Goal: Information Seeking & Learning: Find specific fact

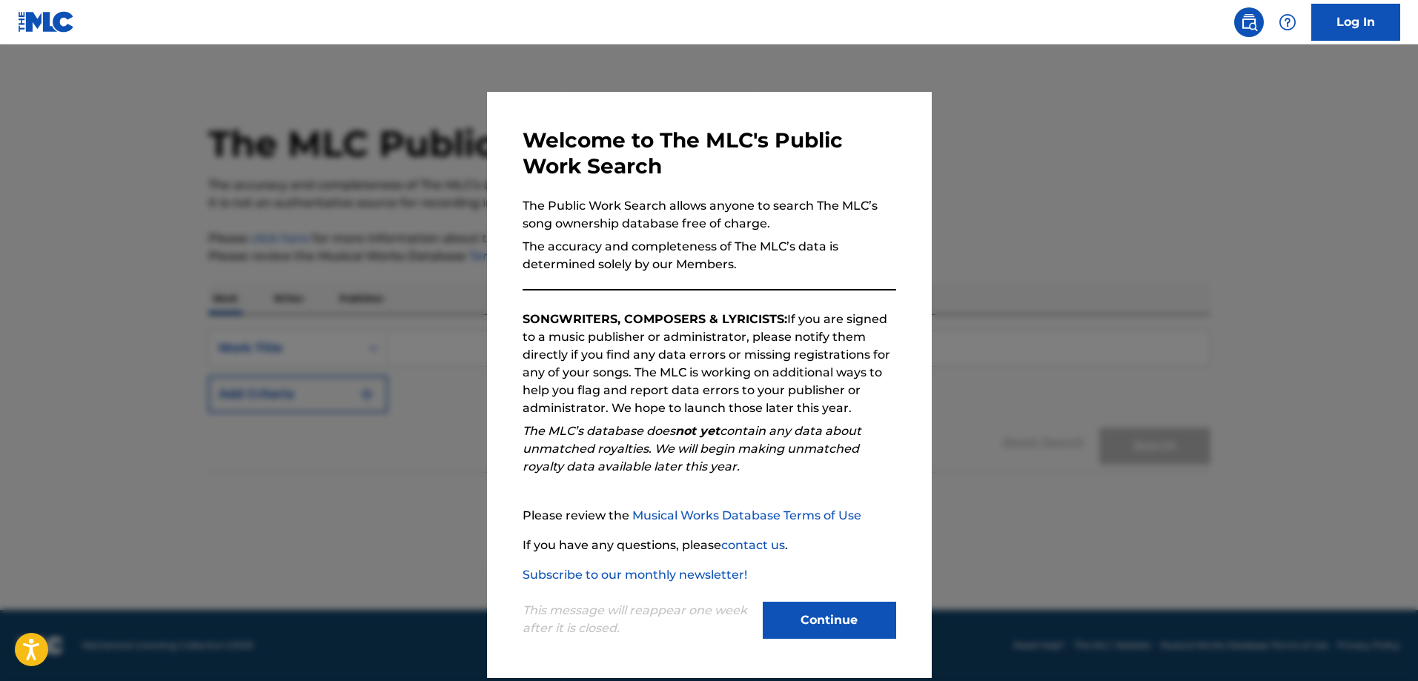
click at [813, 624] on button "Continue" at bounding box center [829, 620] width 133 height 37
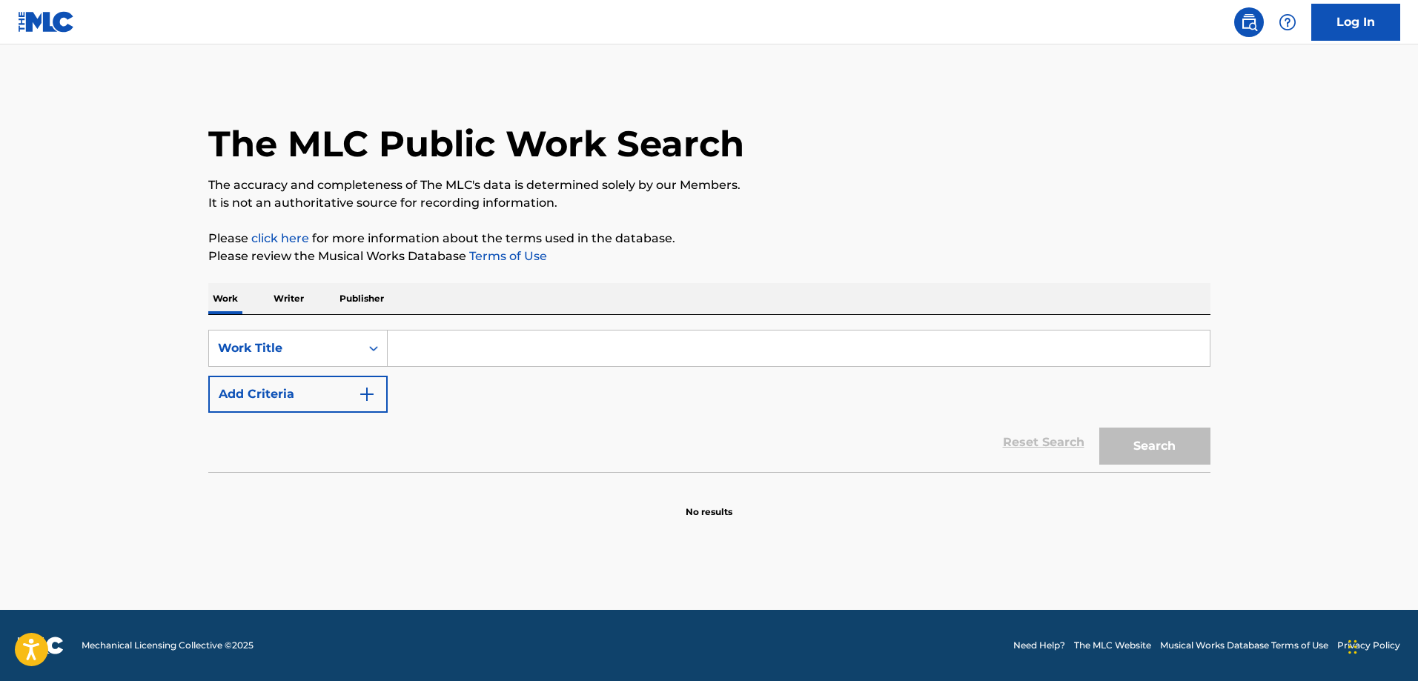
click at [285, 298] on p "Writer" at bounding box center [288, 298] width 39 height 31
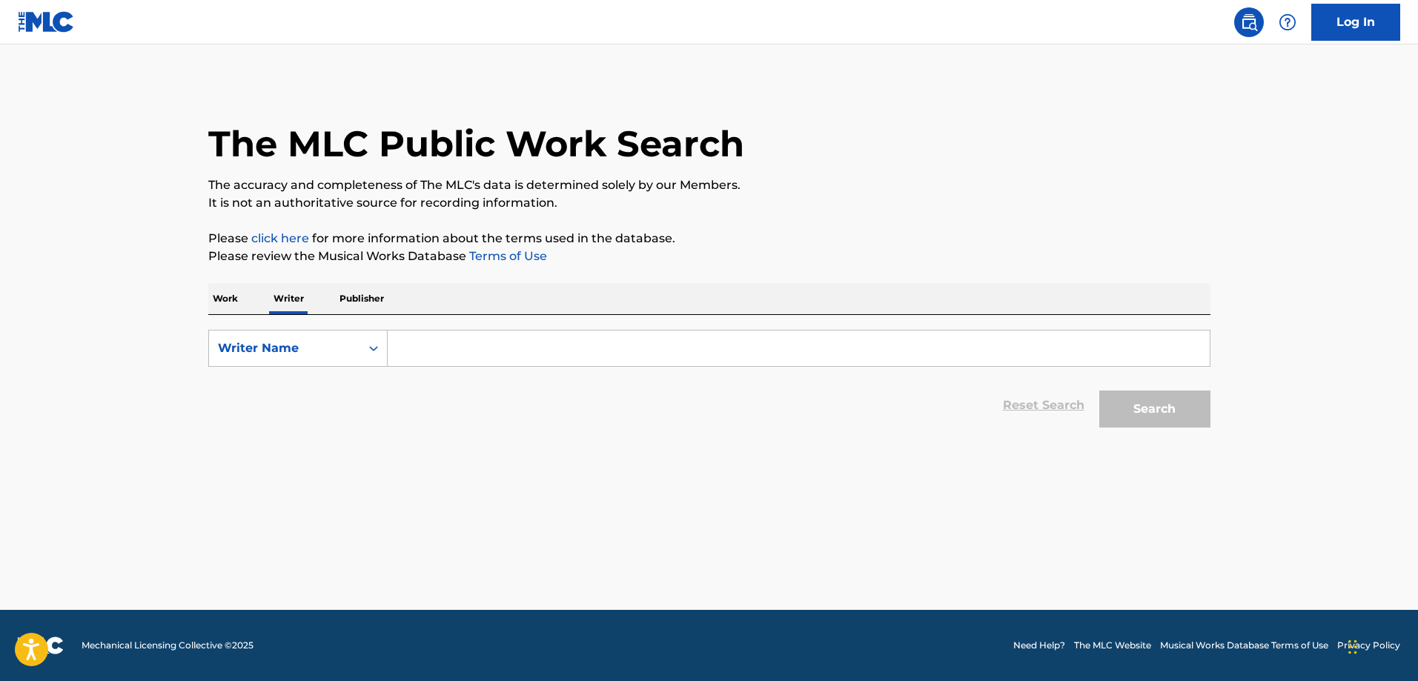
click at [414, 342] on input "Search Form" at bounding box center [799, 349] width 822 height 36
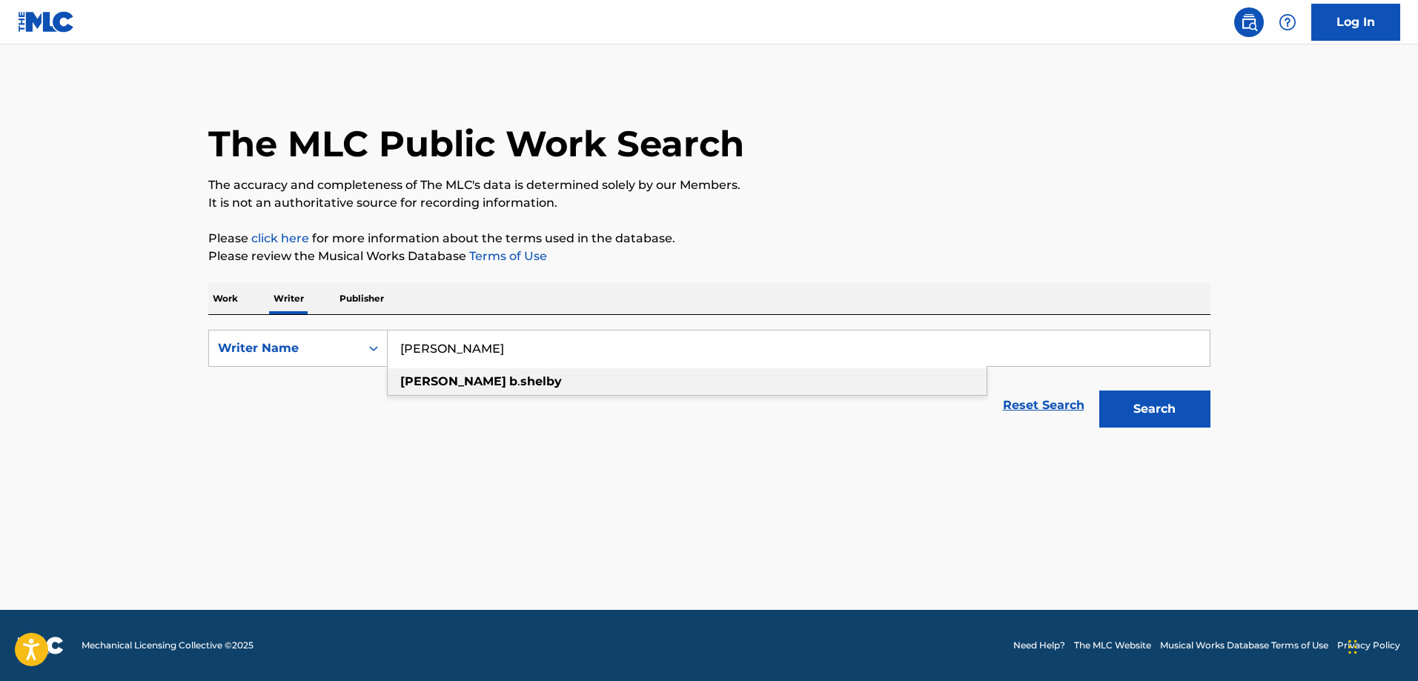
click at [509, 382] on strong "b" at bounding box center [513, 381] width 8 height 14
type input "william b. shelby"
click at [1114, 397] on button "Search" at bounding box center [1154, 409] width 111 height 37
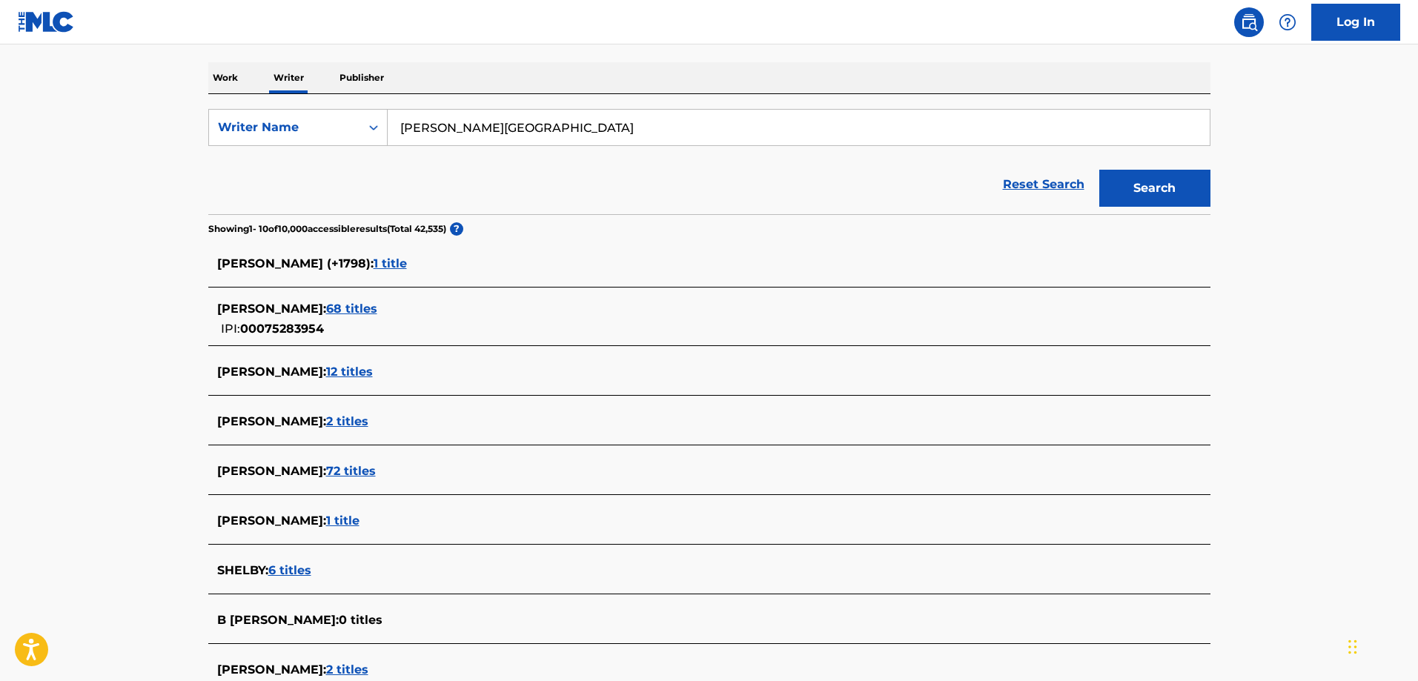
scroll to position [222, 0]
click at [377, 311] on span "68 titles" at bounding box center [351, 308] width 51 height 14
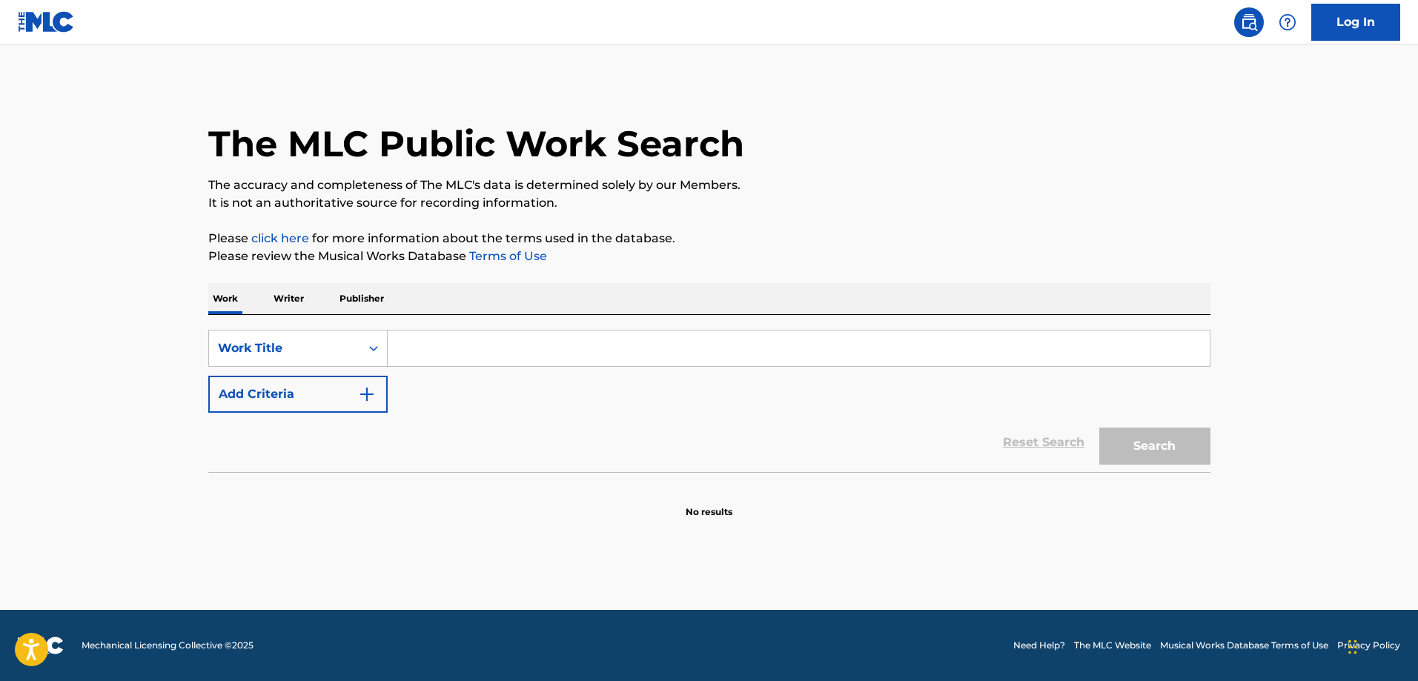
click at [300, 294] on p "Writer" at bounding box center [288, 298] width 39 height 31
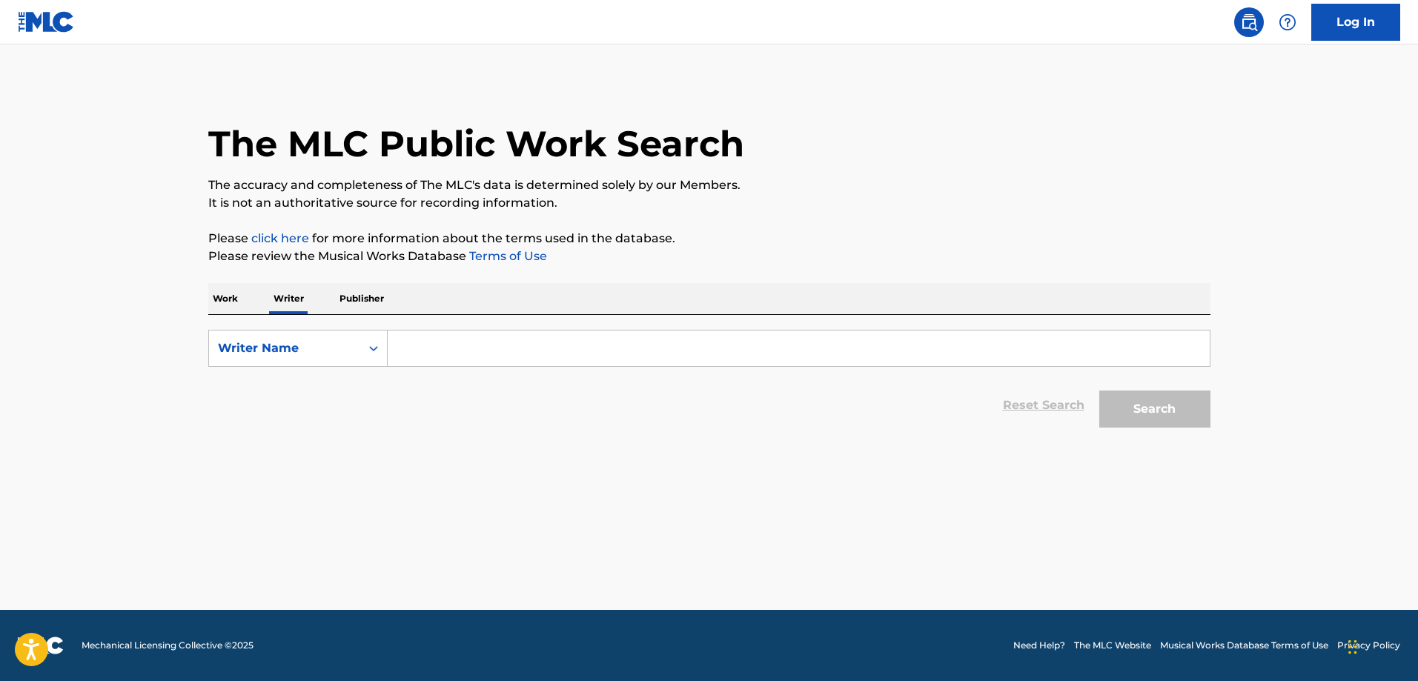
click at [451, 342] on input "Search Form" at bounding box center [799, 349] width 822 height 36
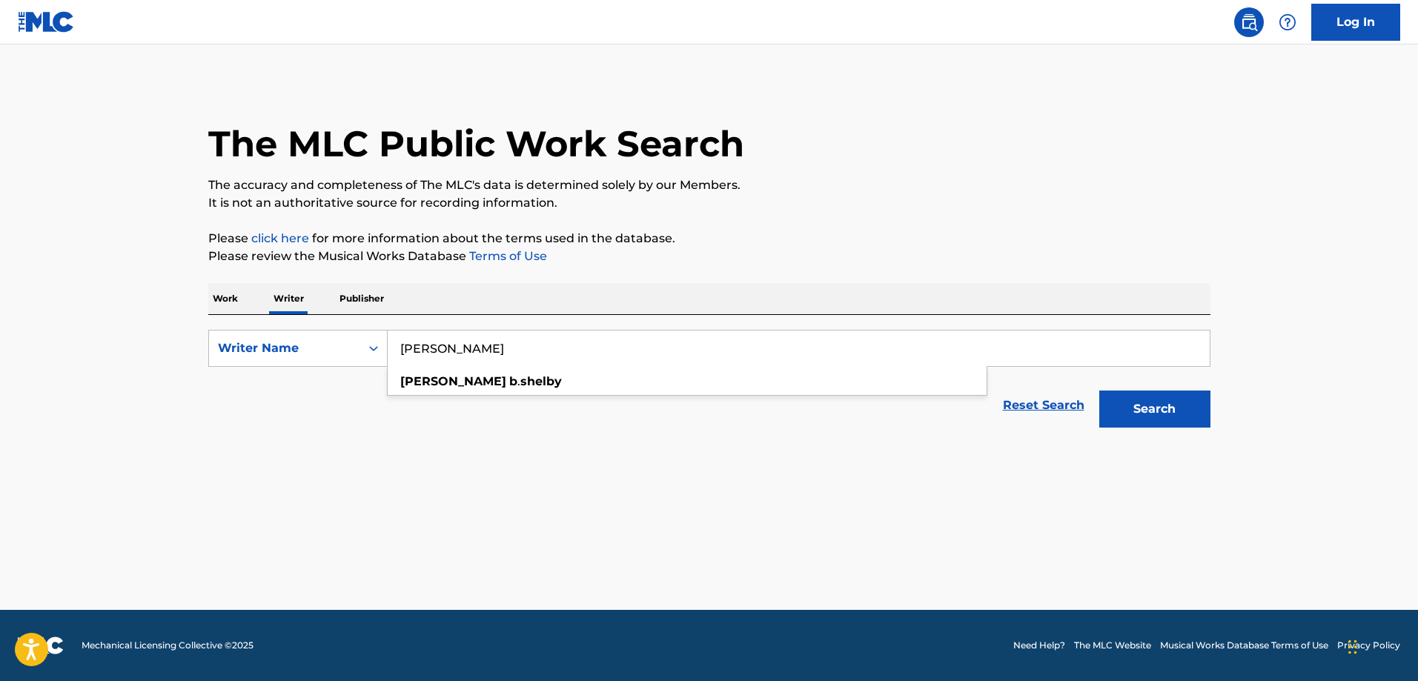
type input "[PERSON_NAME]"
click at [1099, 391] on button "Search" at bounding box center [1154, 409] width 111 height 37
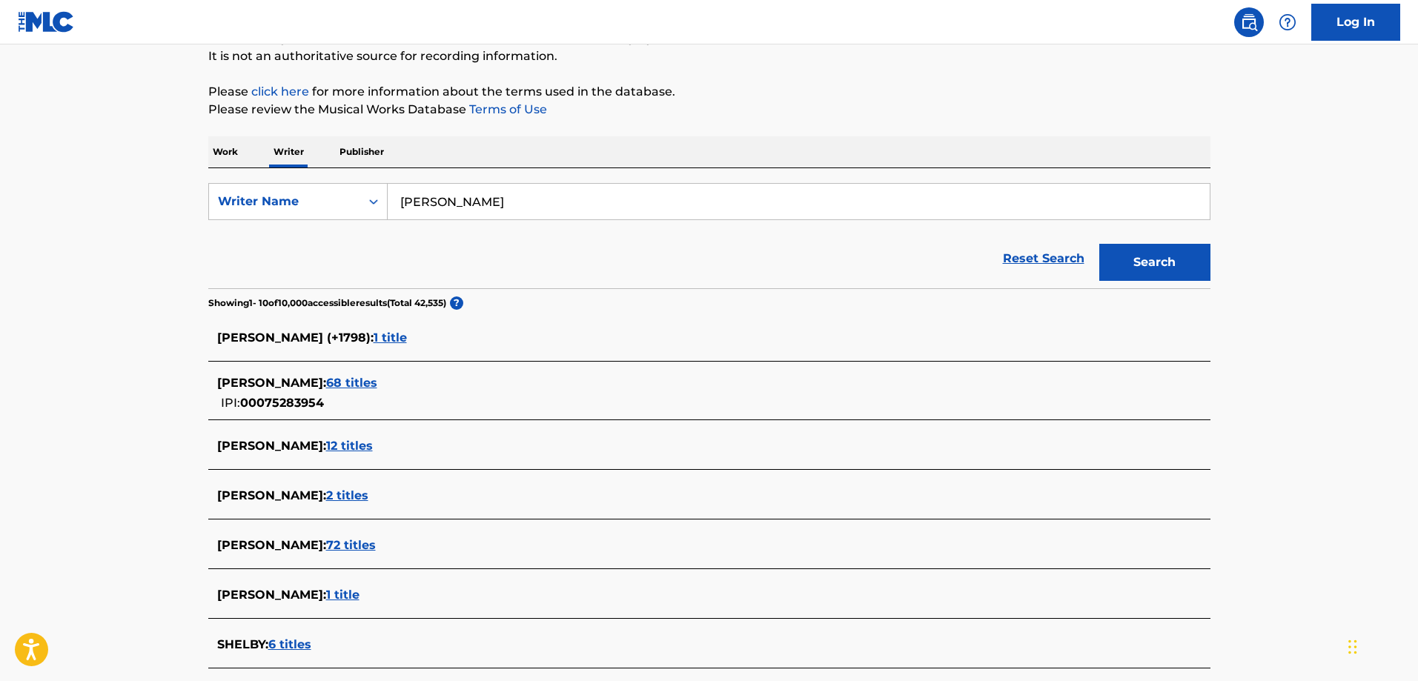
scroll to position [148, 0]
click at [360, 381] on span "68 titles" at bounding box center [351, 382] width 51 height 14
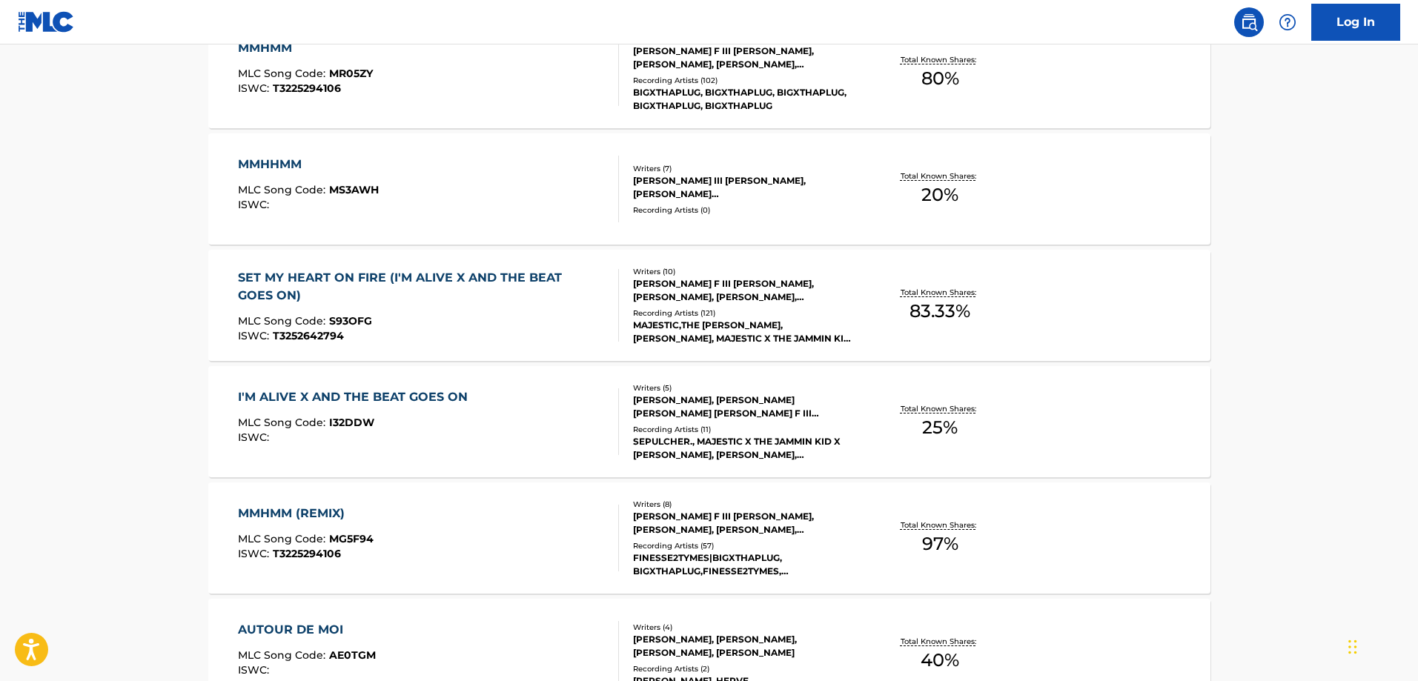
scroll to position [480, 0]
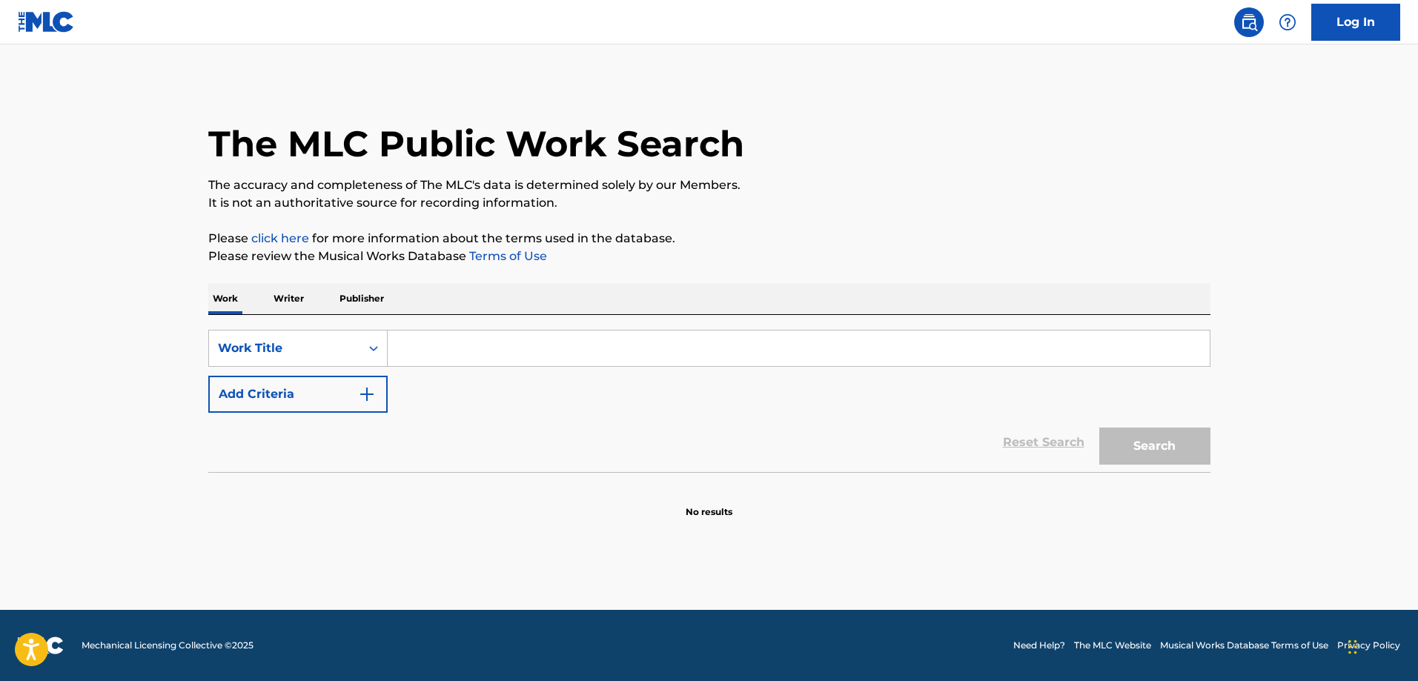
click at [286, 302] on p "Writer" at bounding box center [288, 298] width 39 height 31
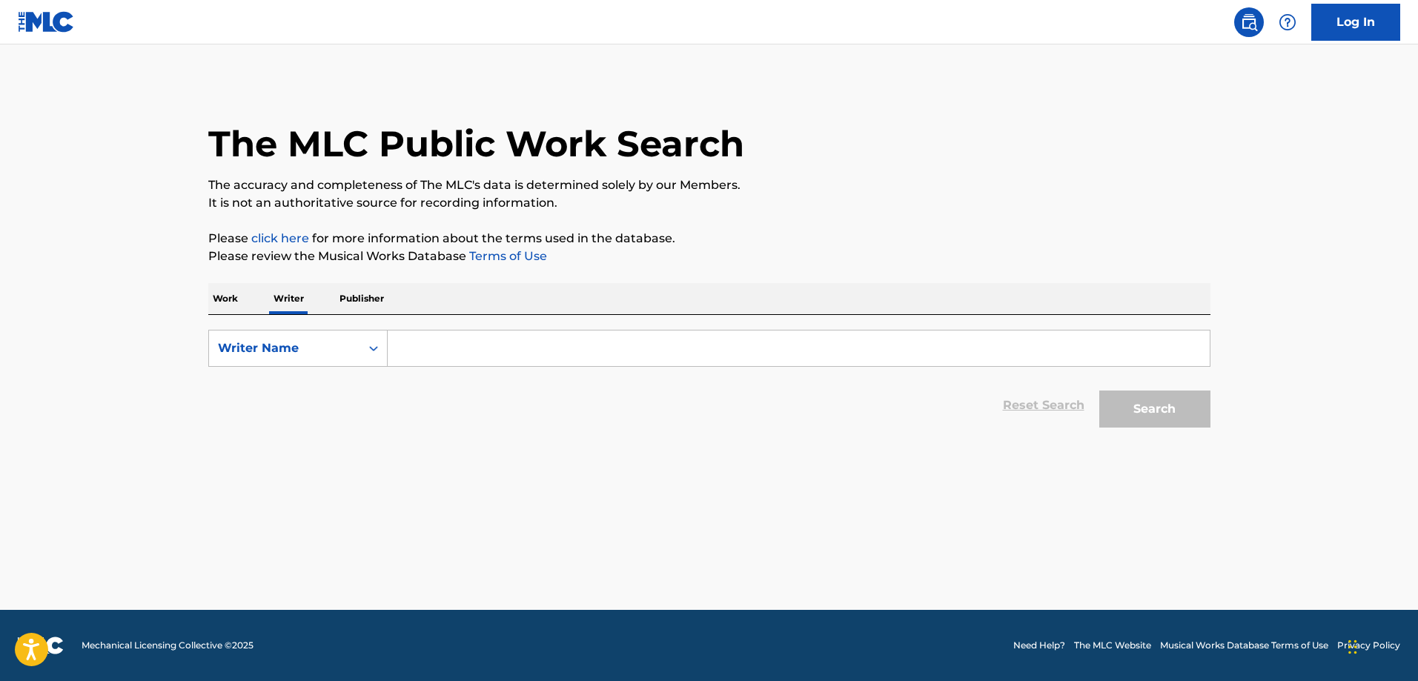
click at [417, 348] on input "Search Form" at bounding box center [799, 349] width 822 height 36
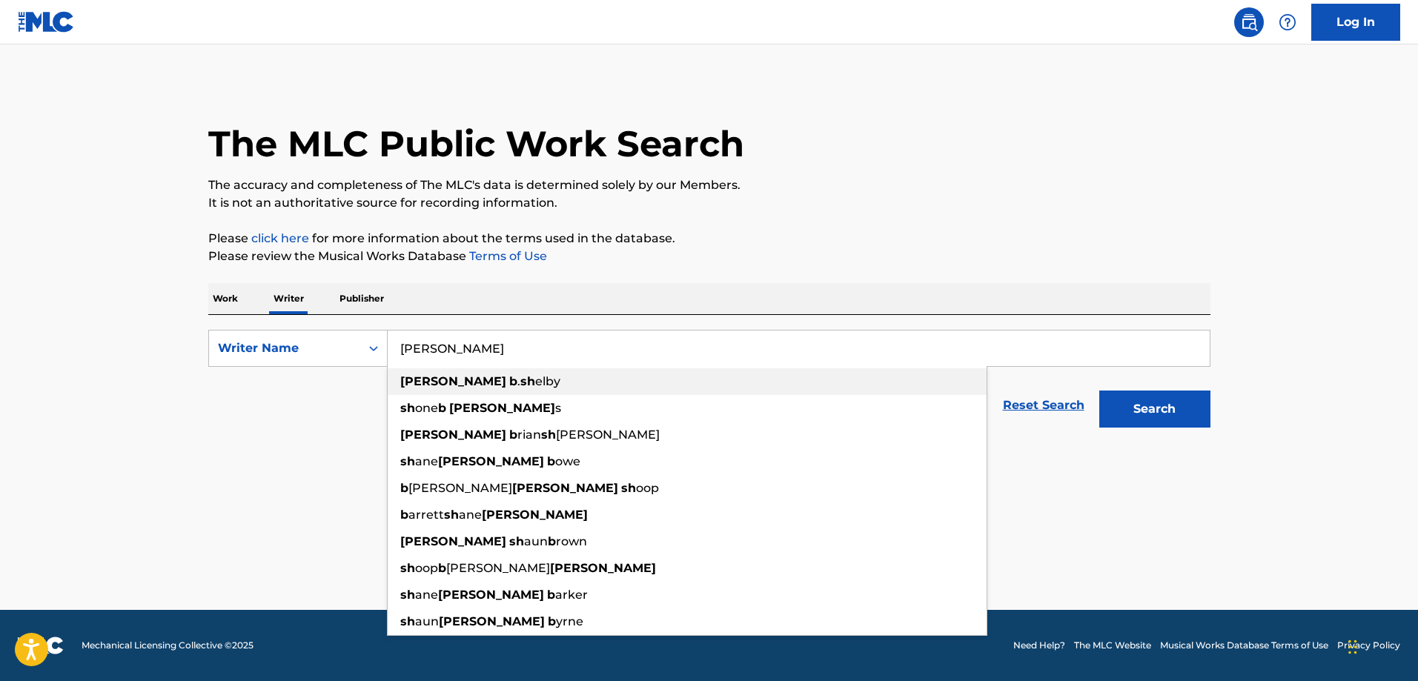
click at [535, 383] on span "elby" at bounding box center [547, 381] width 25 height 14
type input "william b. shelby"
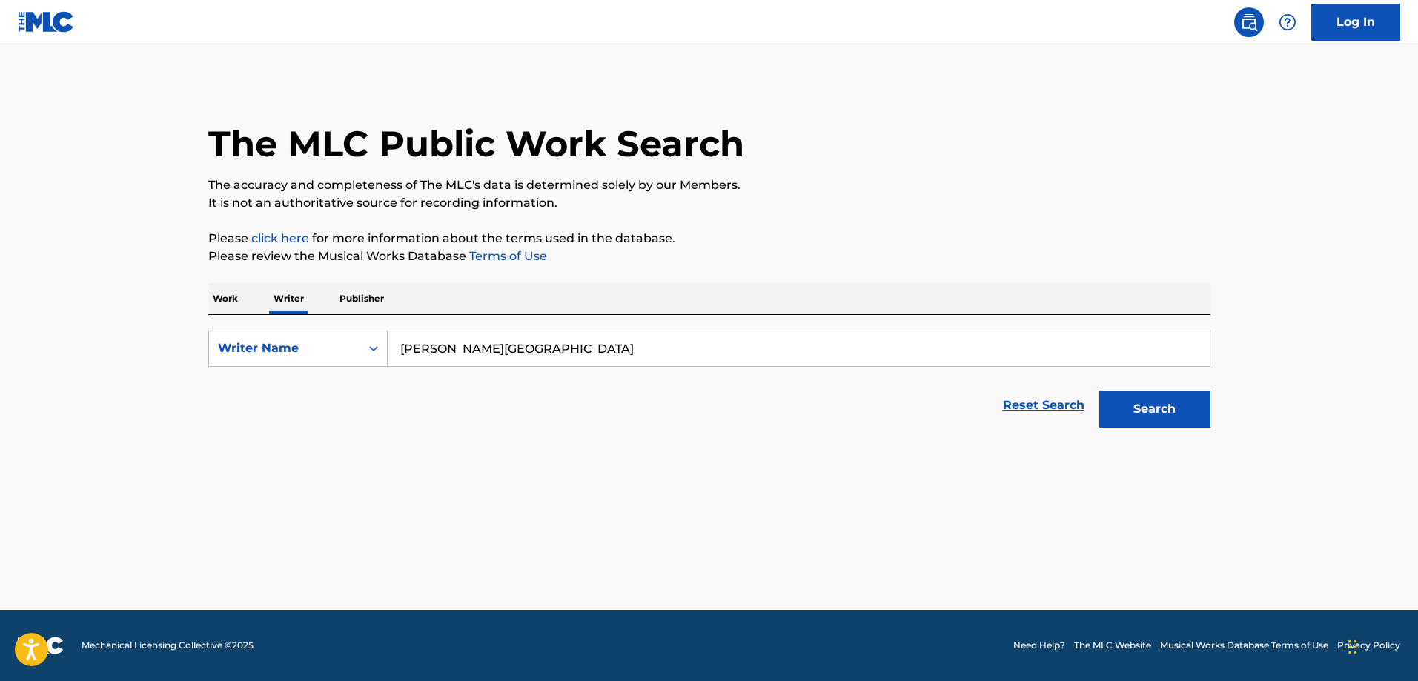
click at [1158, 408] on button "Search" at bounding box center [1154, 409] width 111 height 37
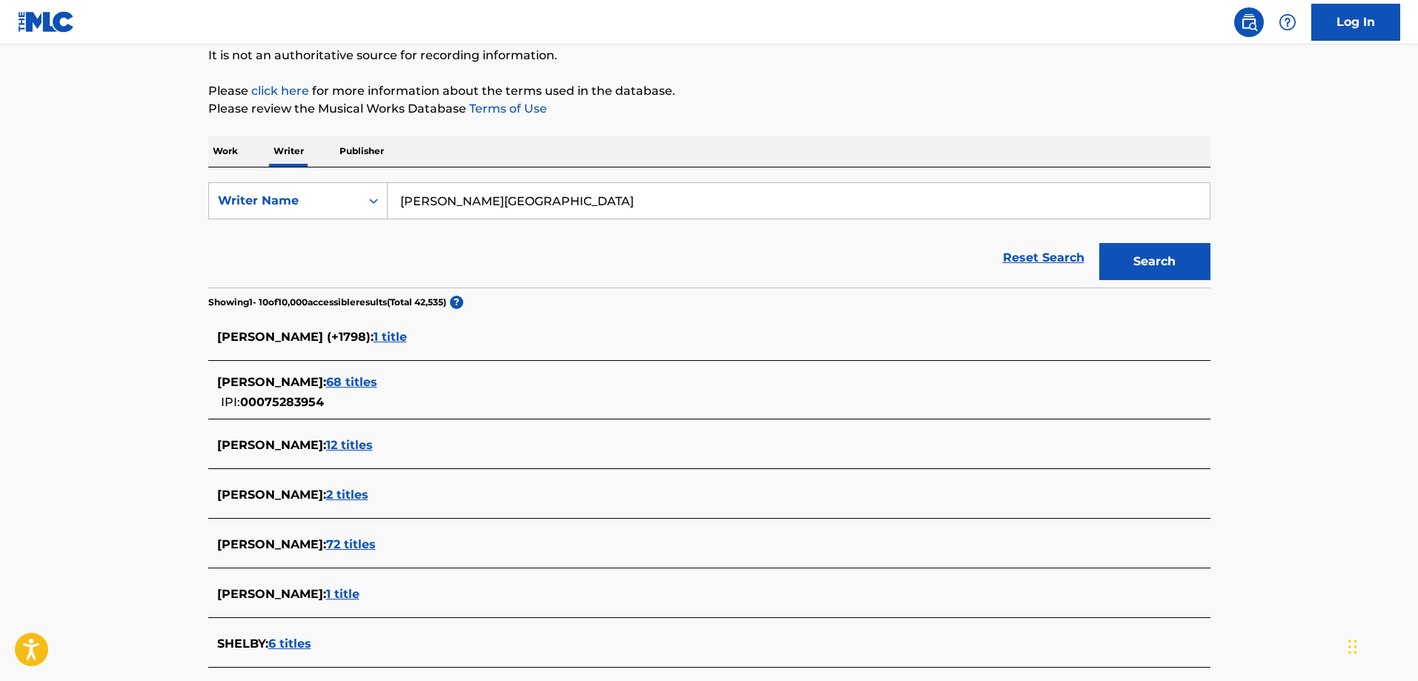
scroll to position [148, 0]
click at [373, 444] on span "12 titles" at bounding box center [349, 444] width 47 height 14
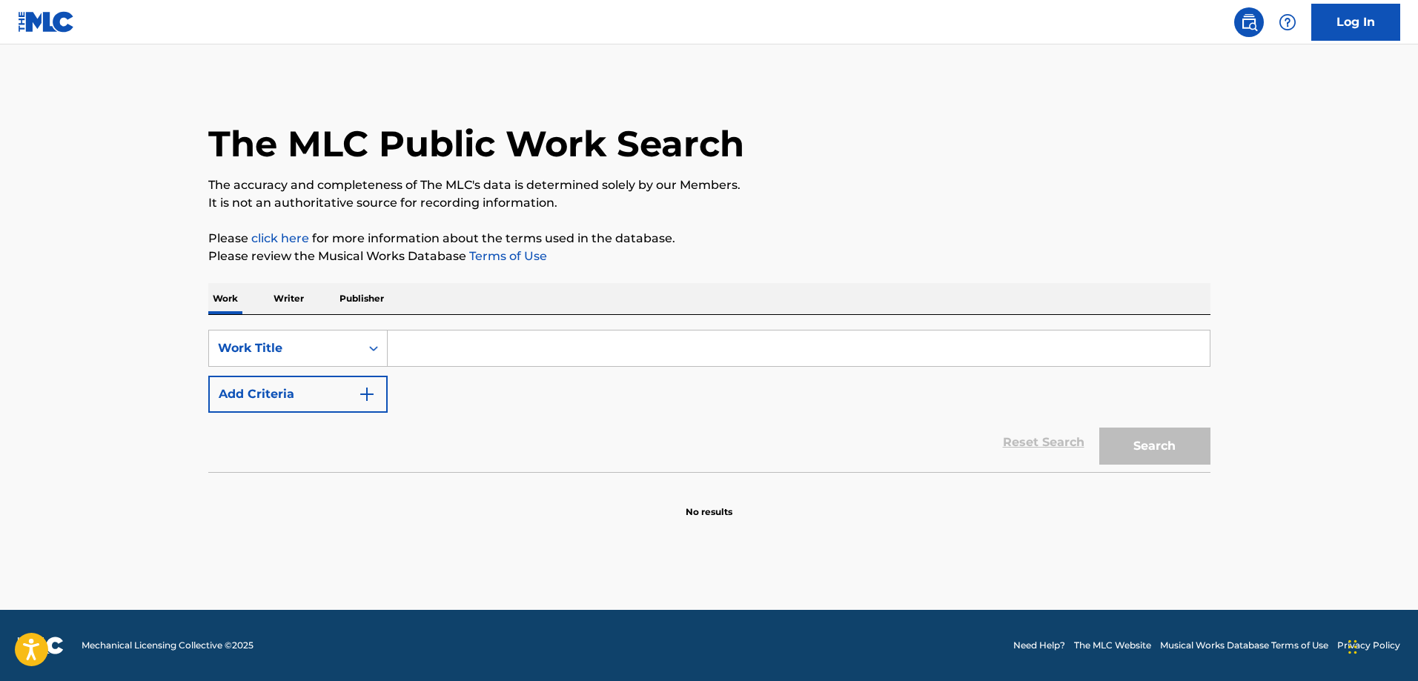
click at [274, 280] on div "The MLC Public Work Search The accuracy and completeness of The MLC's data is d…" at bounding box center [710, 300] width 1038 height 437
click at [282, 297] on p "Writer" at bounding box center [288, 298] width 39 height 31
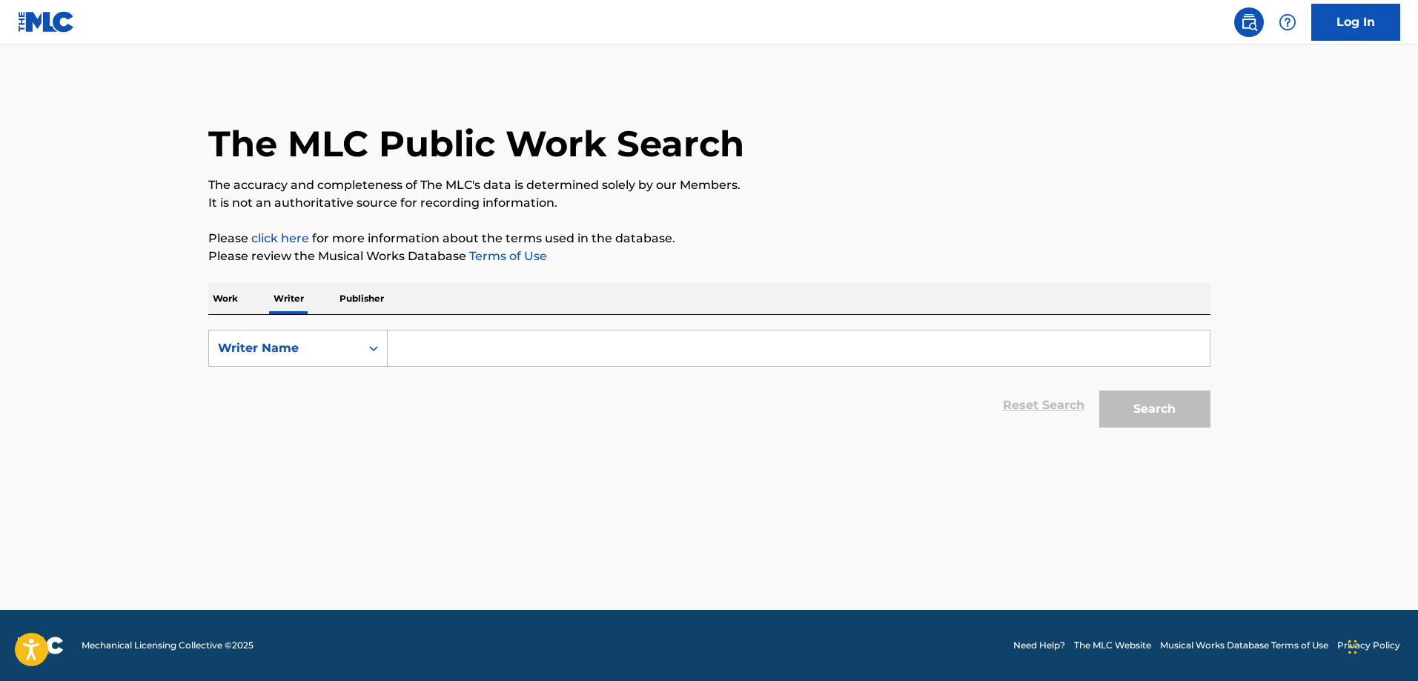
click at [522, 359] on input "Search Form" at bounding box center [799, 349] width 822 height 36
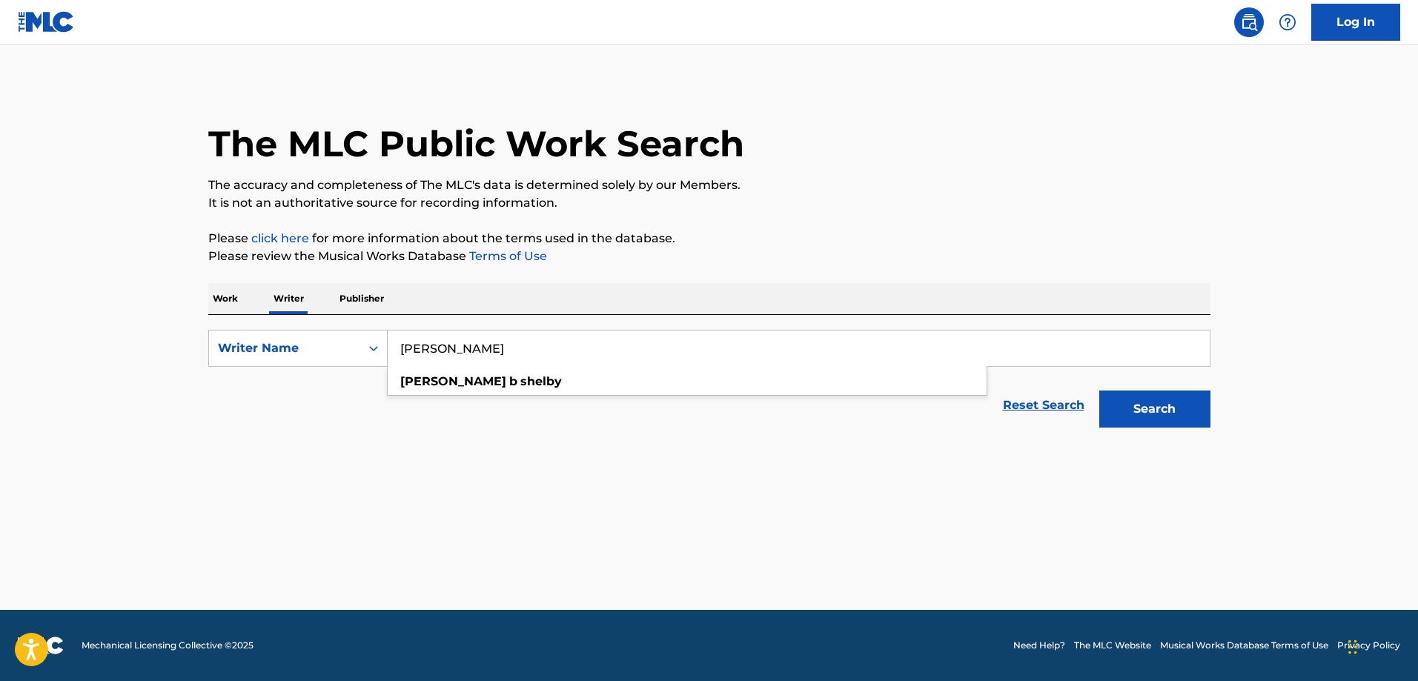
type input "[PERSON_NAME]"
click at [1099, 391] on button "Search" at bounding box center [1154, 409] width 111 height 37
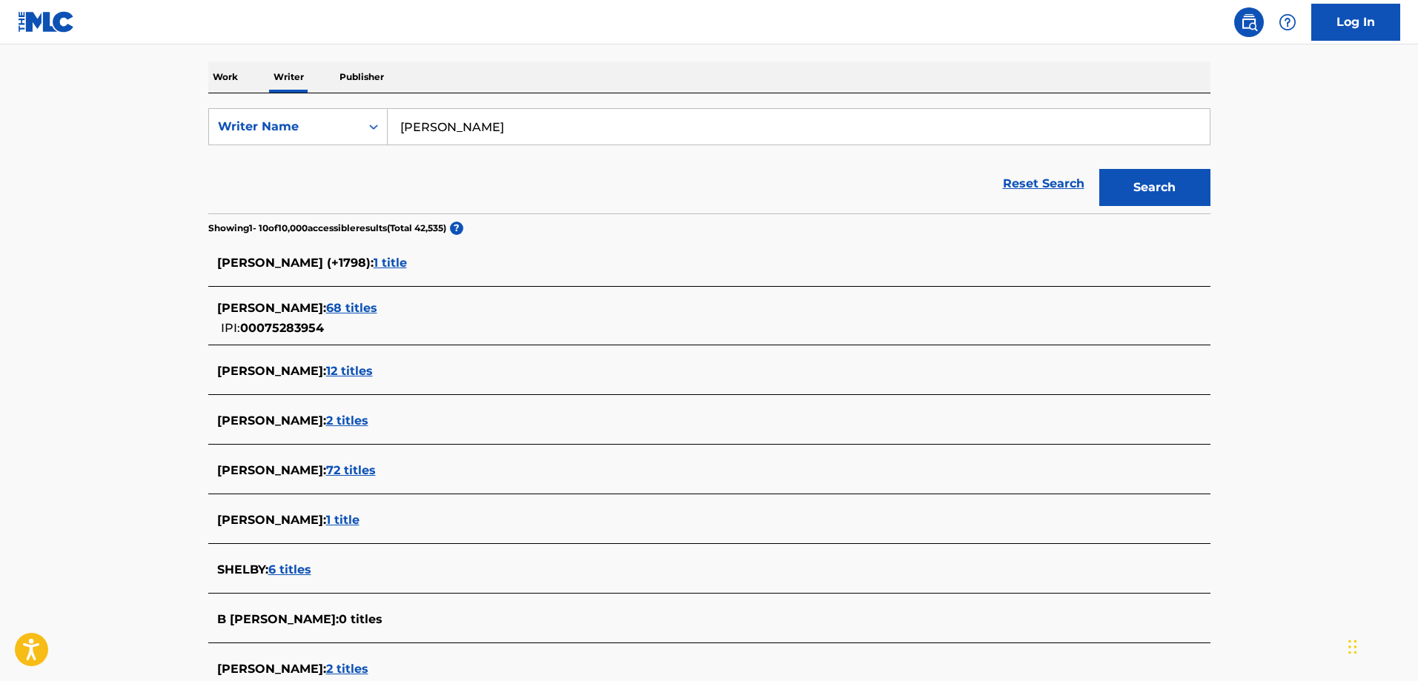
scroll to position [222, 0]
click at [391, 266] on span "1 title" at bounding box center [390, 262] width 33 height 14
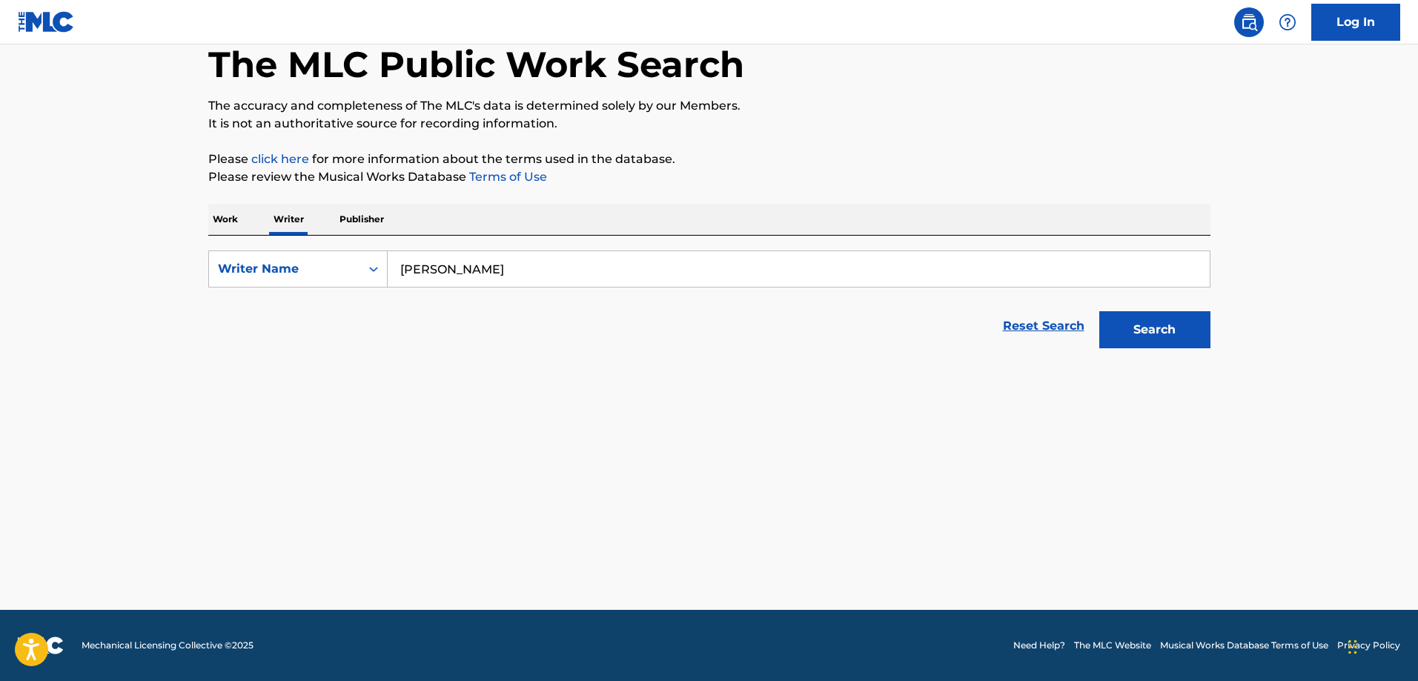
scroll to position [79, 0]
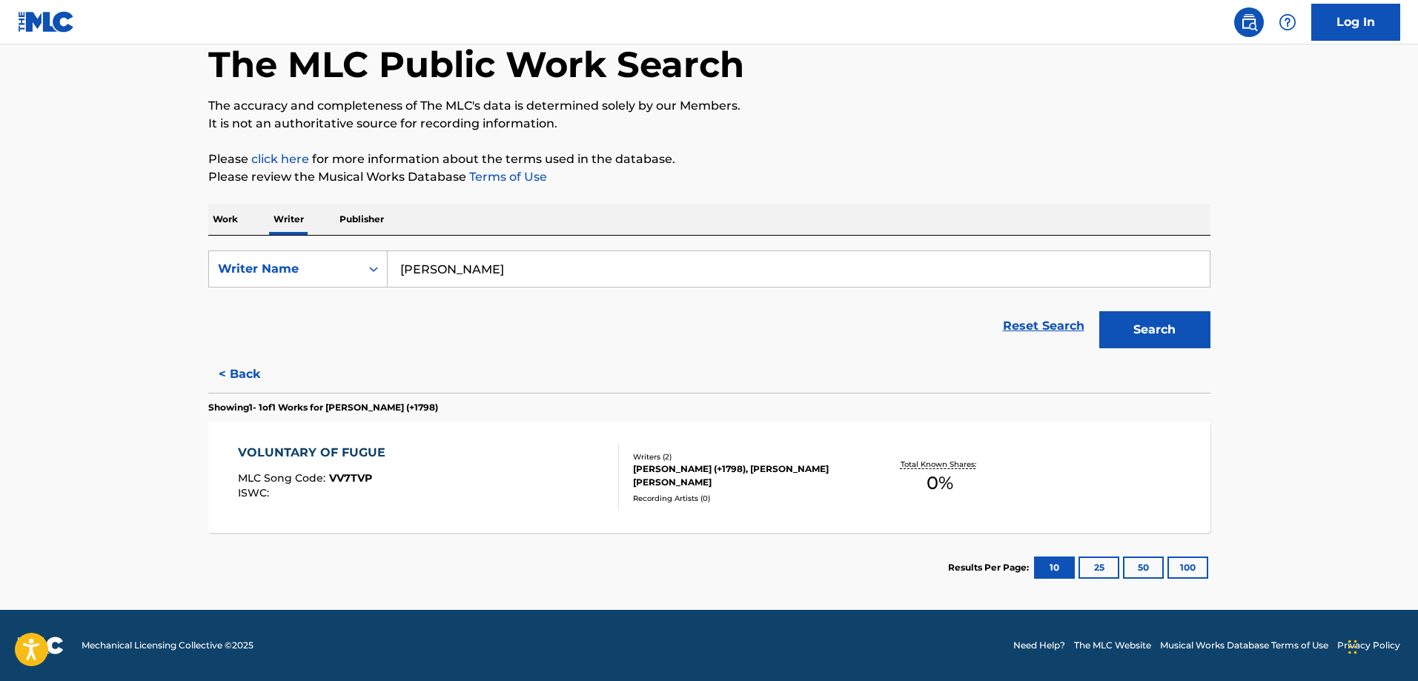
click at [244, 361] on button "< Back" at bounding box center [252, 374] width 89 height 37
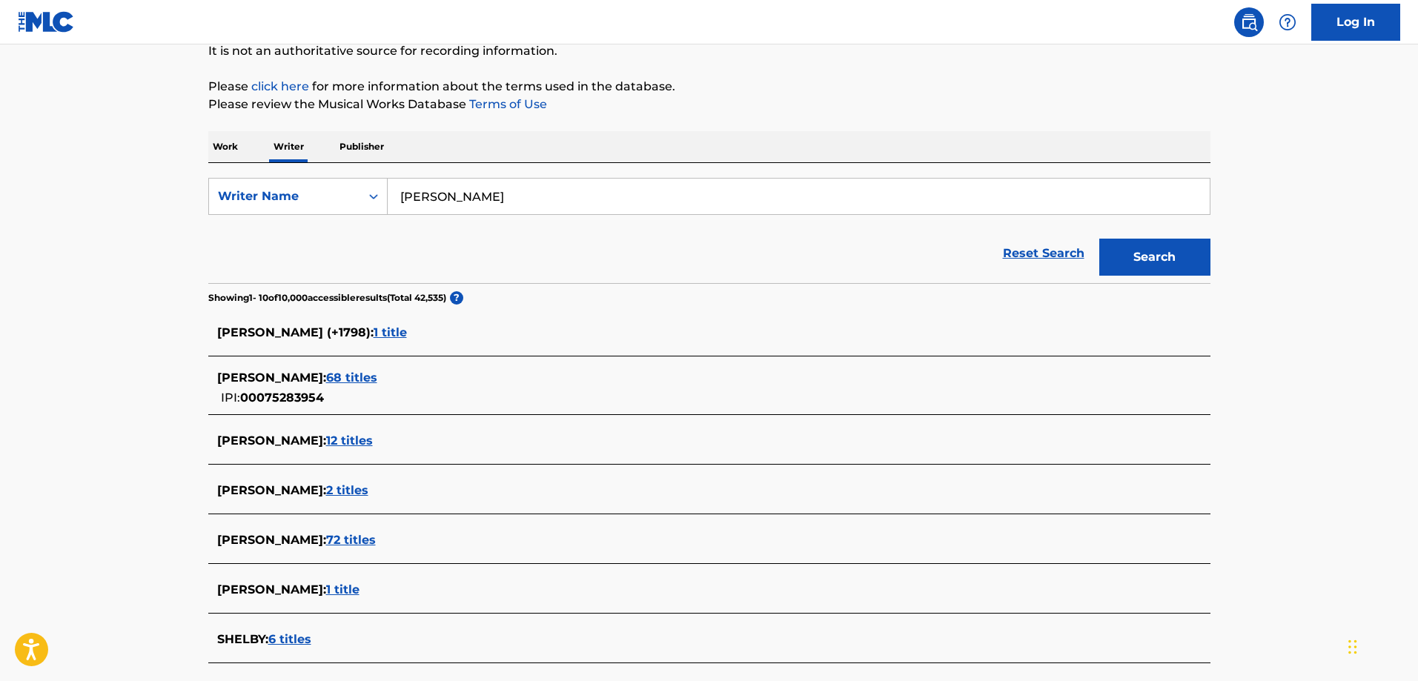
scroll to position [151, 0]
click at [373, 444] on span "12 titles" at bounding box center [349, 441] width 47 height 14
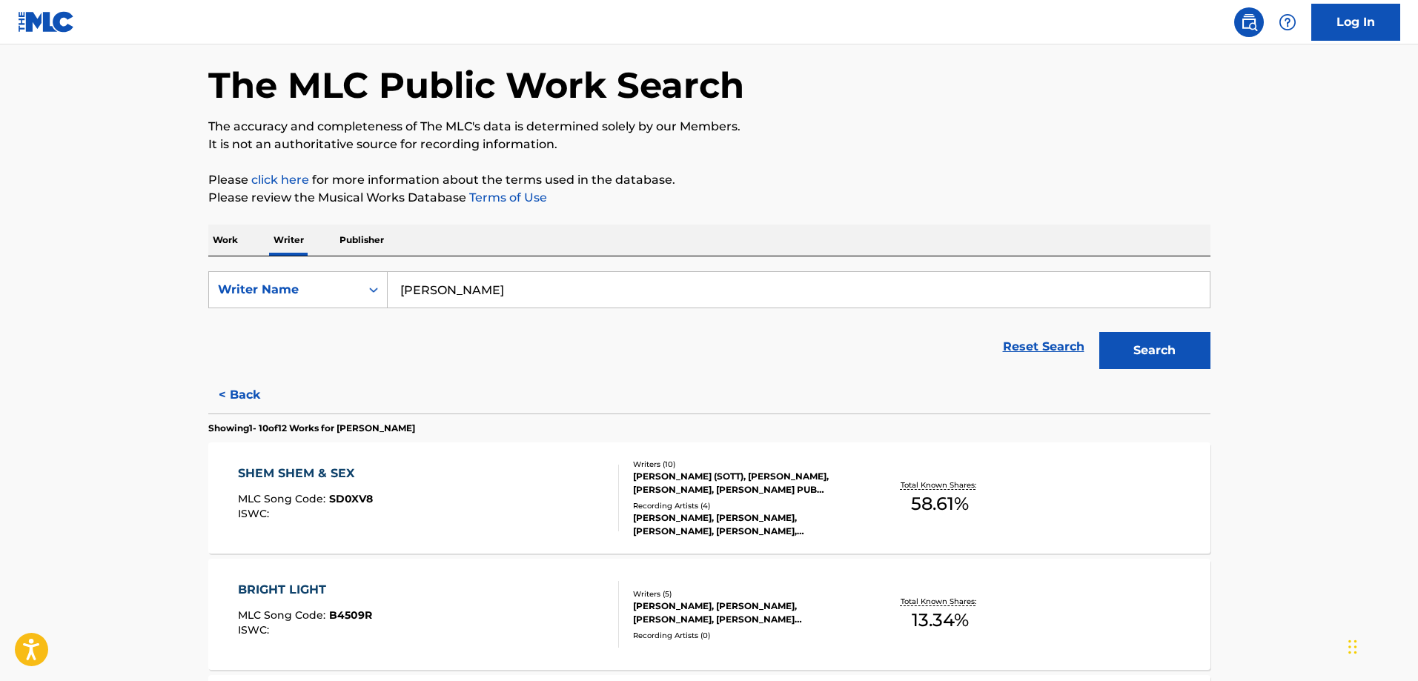
scroll to position [58, 0]
click at [235, 395] on button "< Back" at bounding box center [252, 395] width 89 height 37
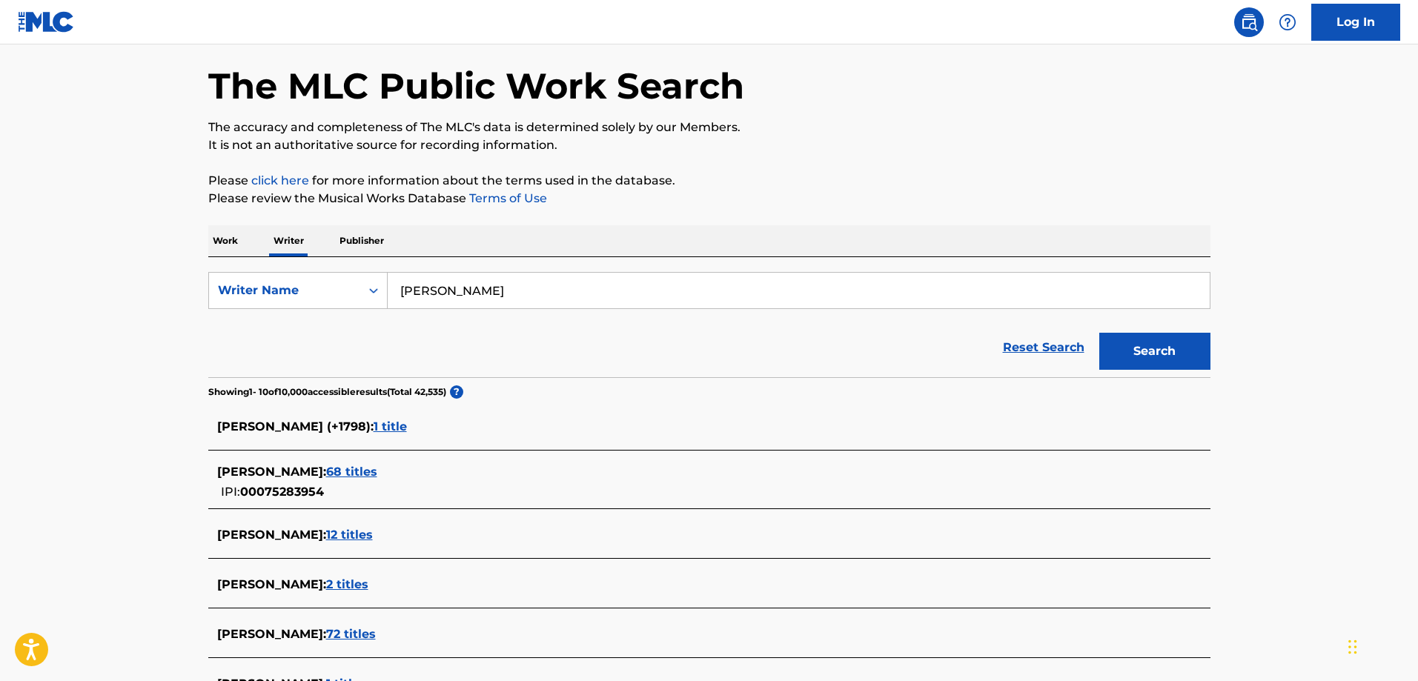
click at [367, 473] on span "68 titles" at bounding box center [351, 472] width 51 height 14
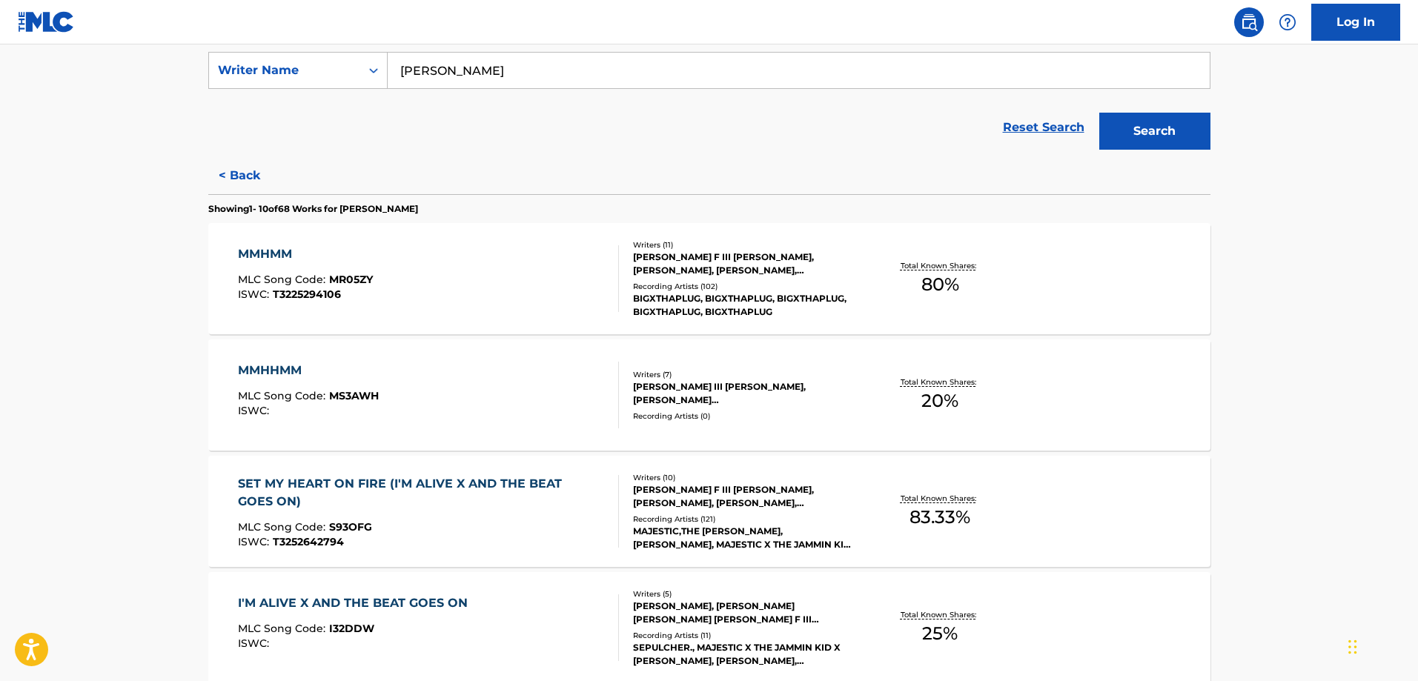
scroll to position [279, 0]
click at [329, 268] on div "MMHMM MLC Song Code : MR05ZY ISWC : T3225294106" at bounding box center [305, 278] width 135 height 67
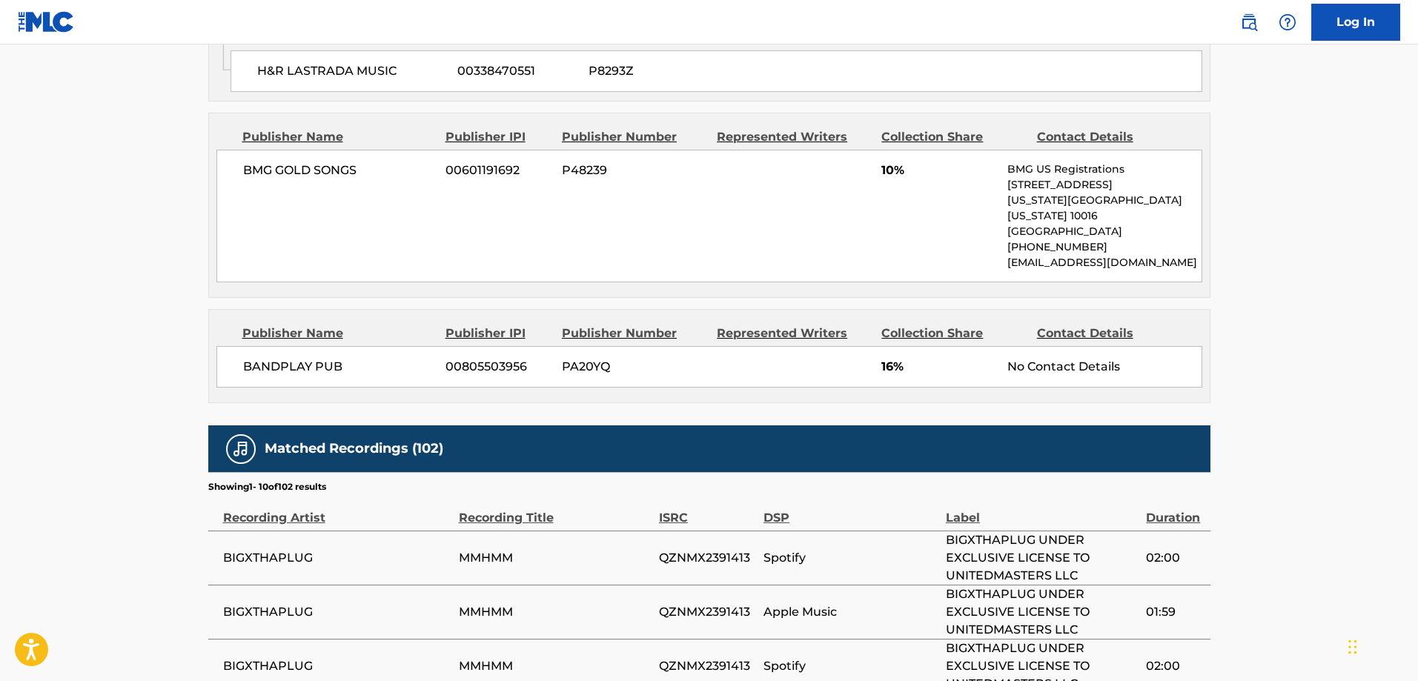
scroll to position [2541, 0]
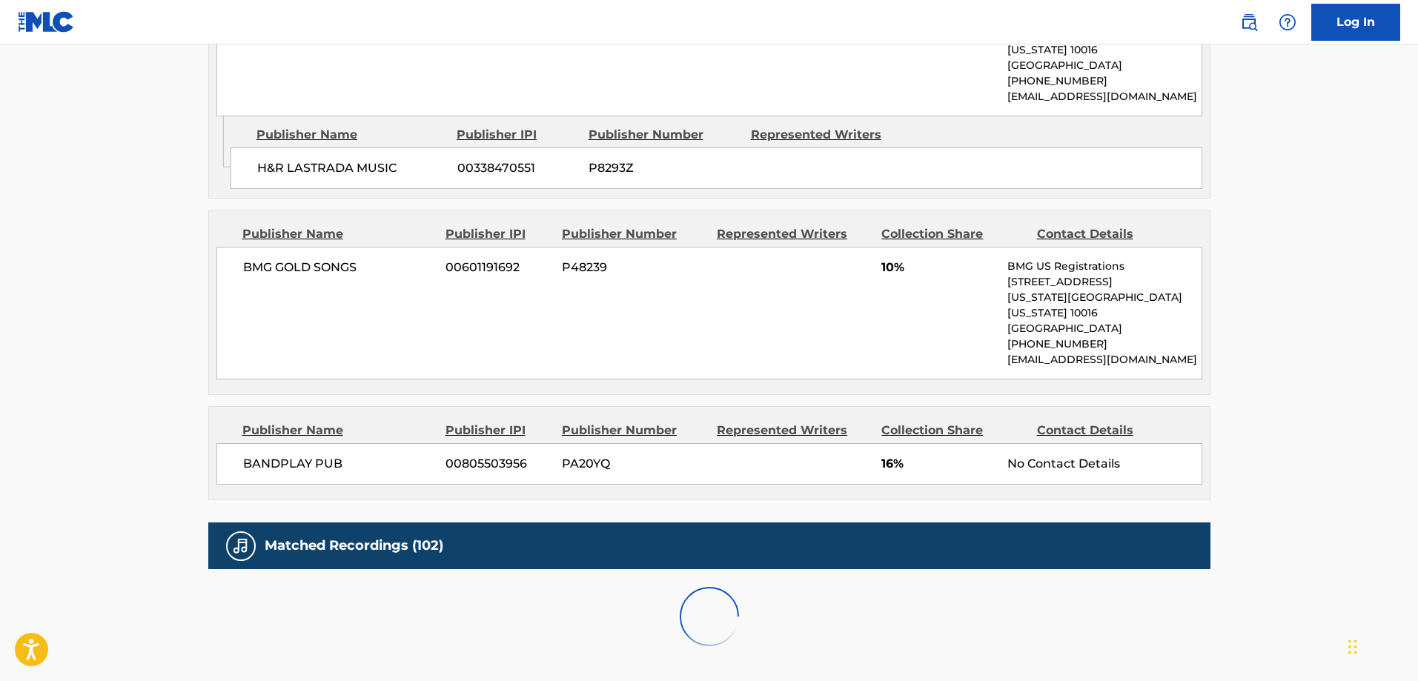
scroll to position [2909, 0]
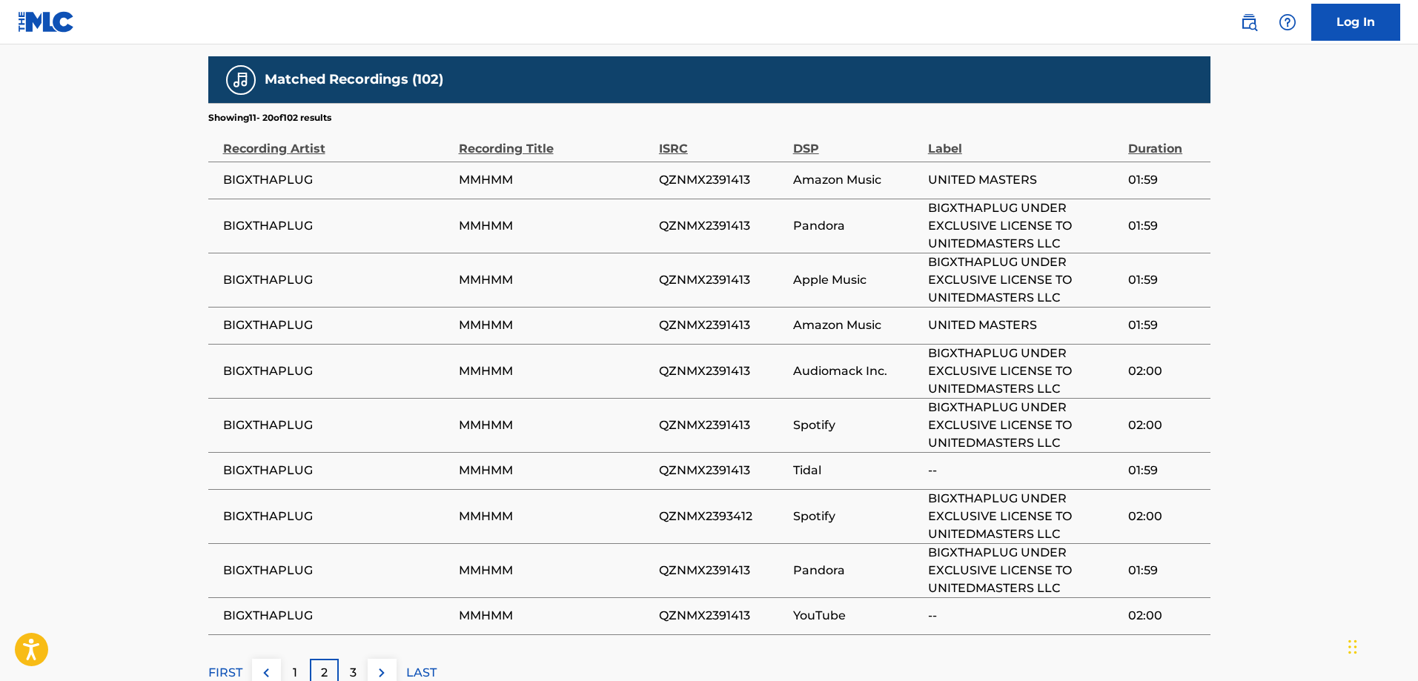
click at [347, 659] on div "3" at bounding box center [353, 673] width 29 height 29
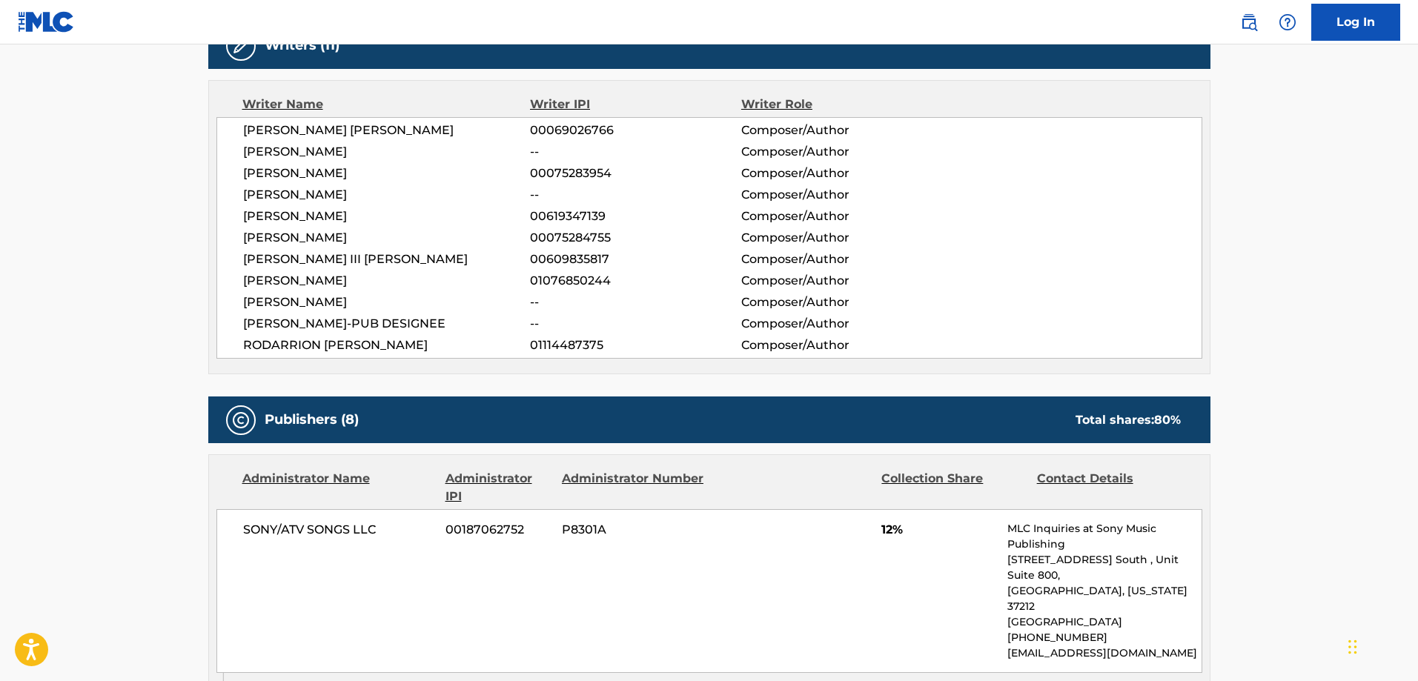
scroll to position [686, 0]
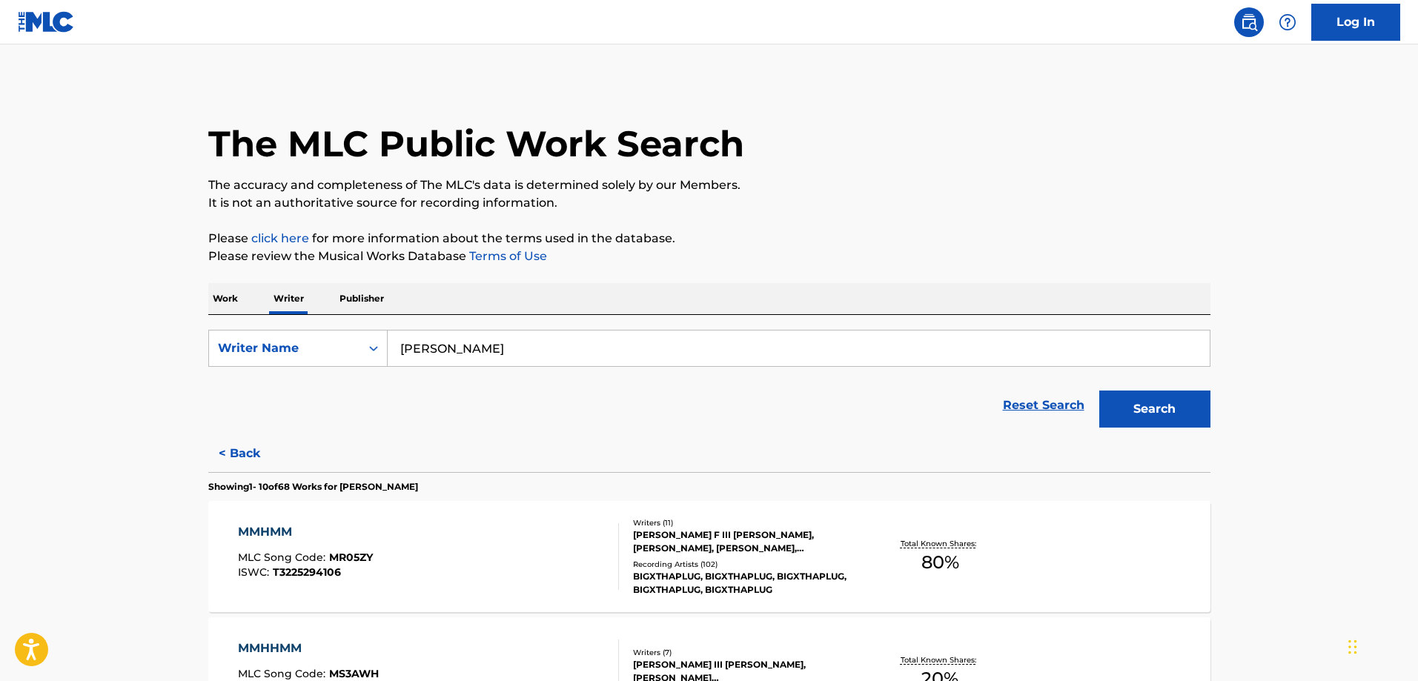
click at [245, 459] on button "< Back" at bounding box center [252, 453] width 89 height 37
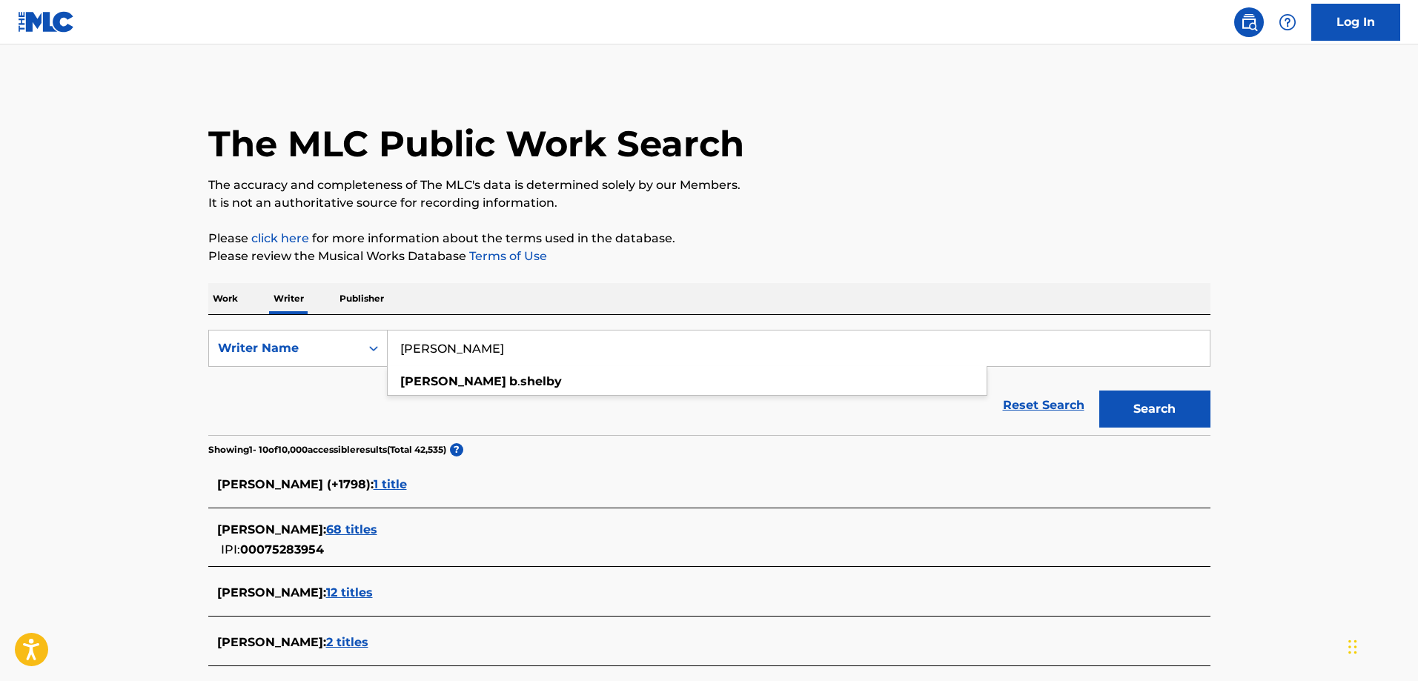
click at [557, 345] on input "william b shelby" at bounding box center [799, 349] width 822 height 36
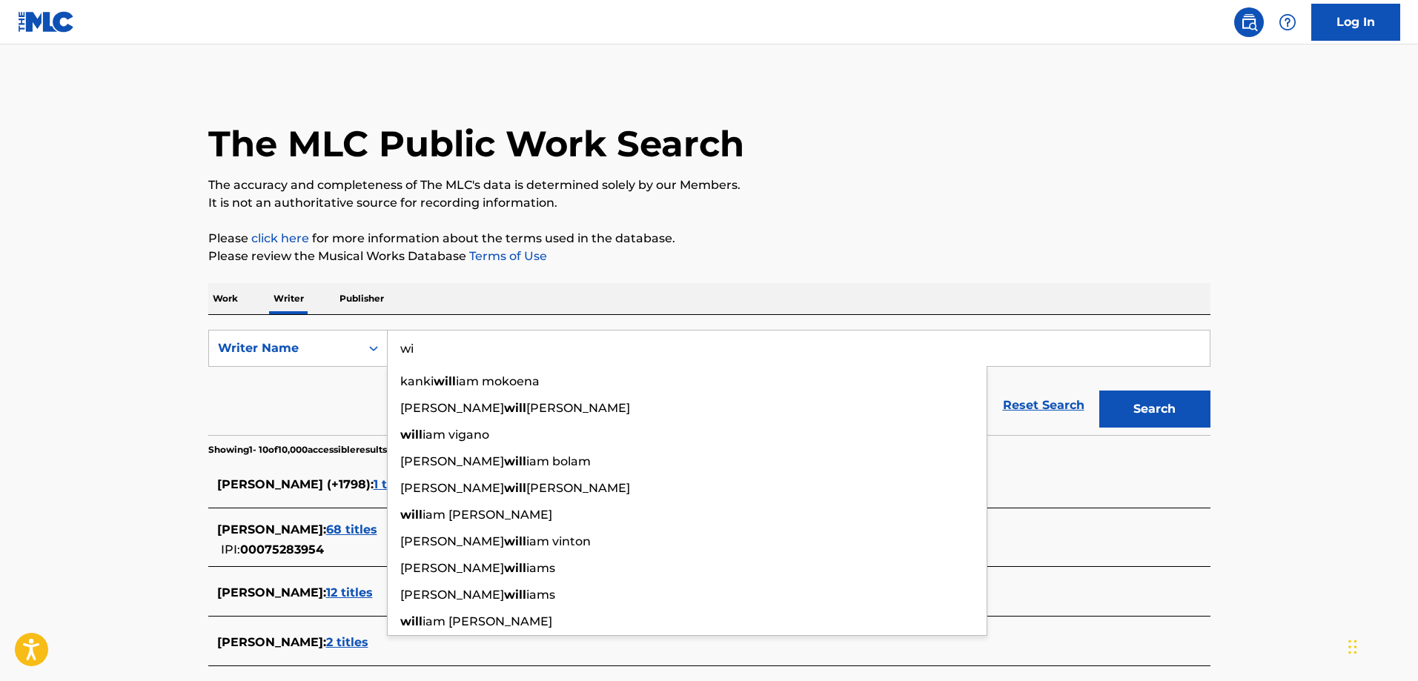
type input "w"
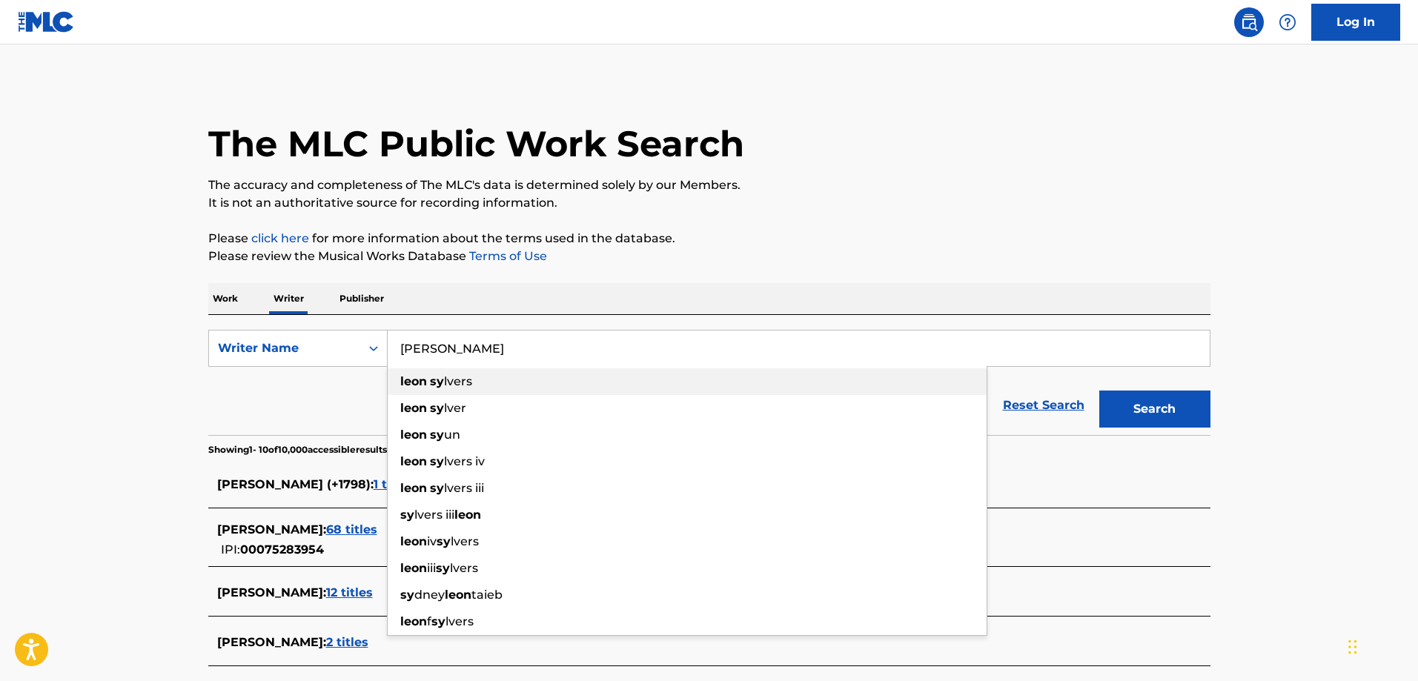
click at [444, 383] on span "lvers" at bounding box center [458, 381] width 28 height 14
type input "leon sylvers"
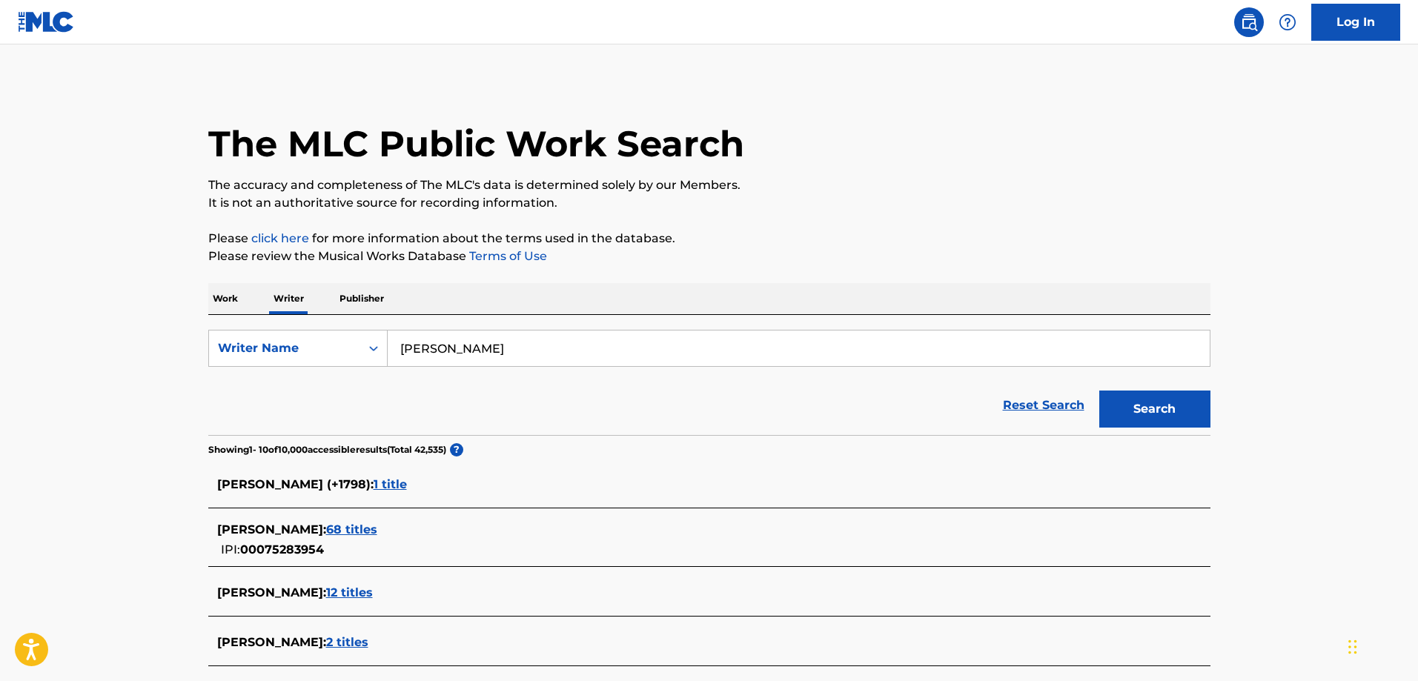
click at [1119, 401] on button "Search" at bounding box center [1154, 409] width 111 height 37
click at [341, 479] on span "28 titles" at bounding box center [351, 484] width 50 height 14
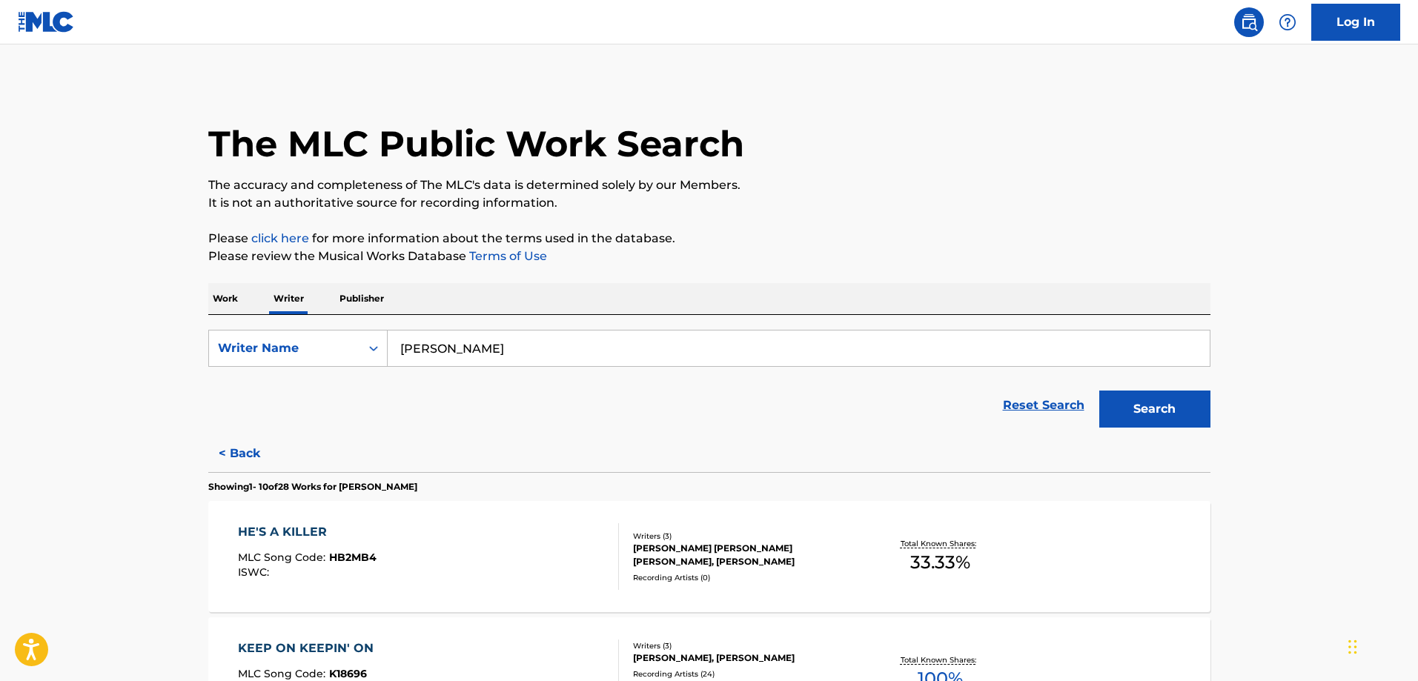
click at [237, 453] on button "< Back" at bounding box center [252, 453] width 89 height 37
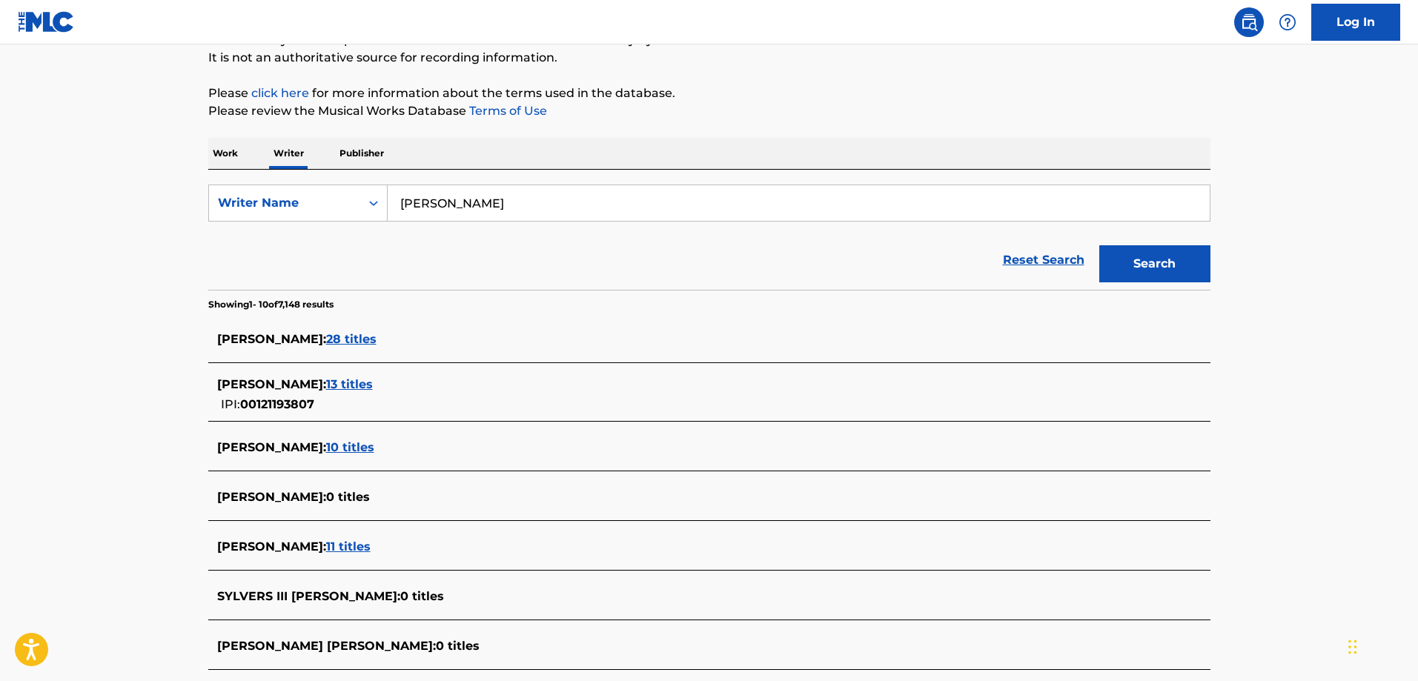
scroll to position [147, 0]
click at [329, 383] on span "13 titles" at bounding box center [349, 383] width 47 height 14
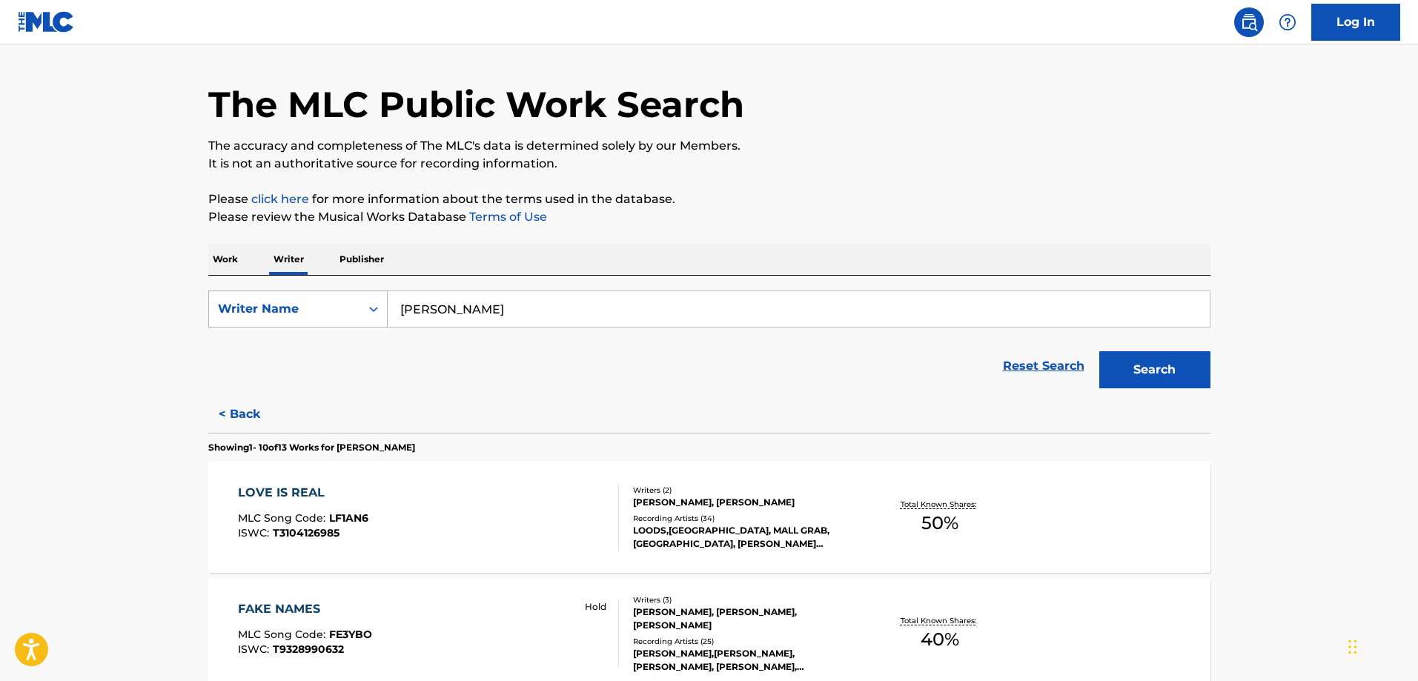
scroll to position [0, 0]
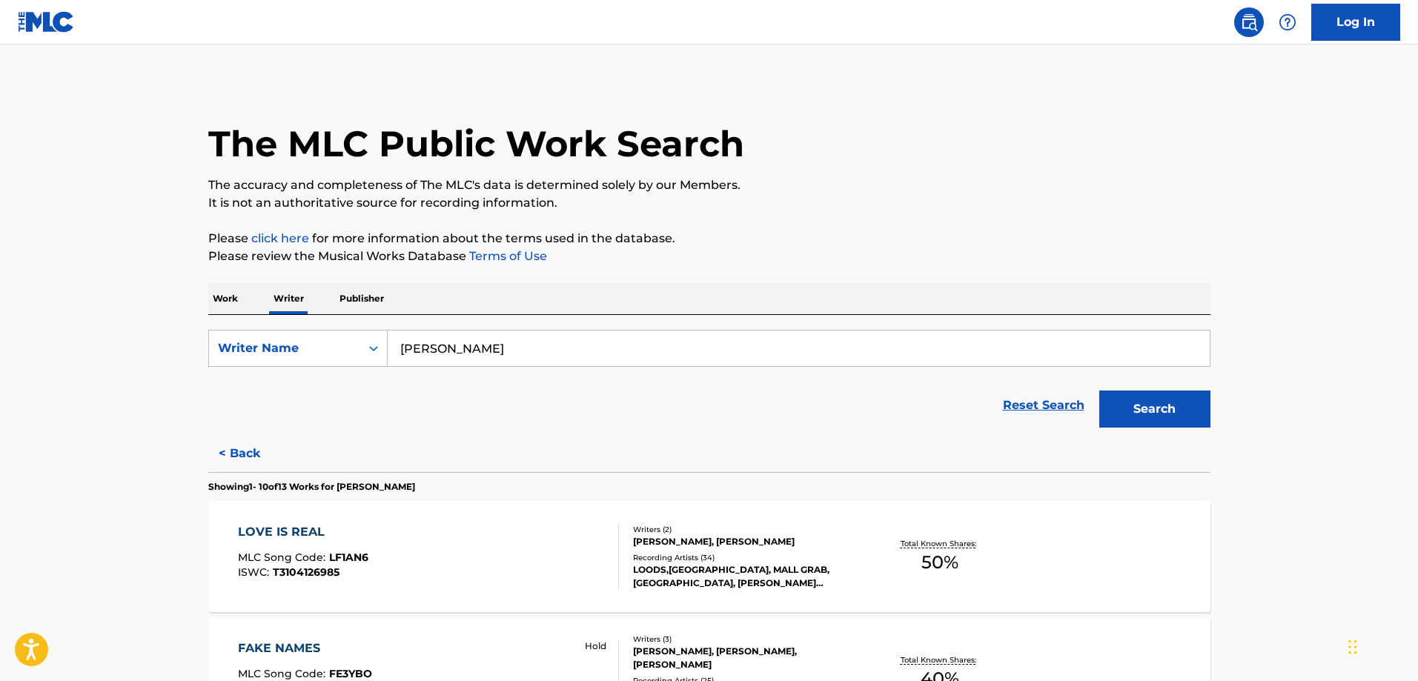
click at [245, 457] on button "< Back" at bounding box center [252, 453] width 89 height 37
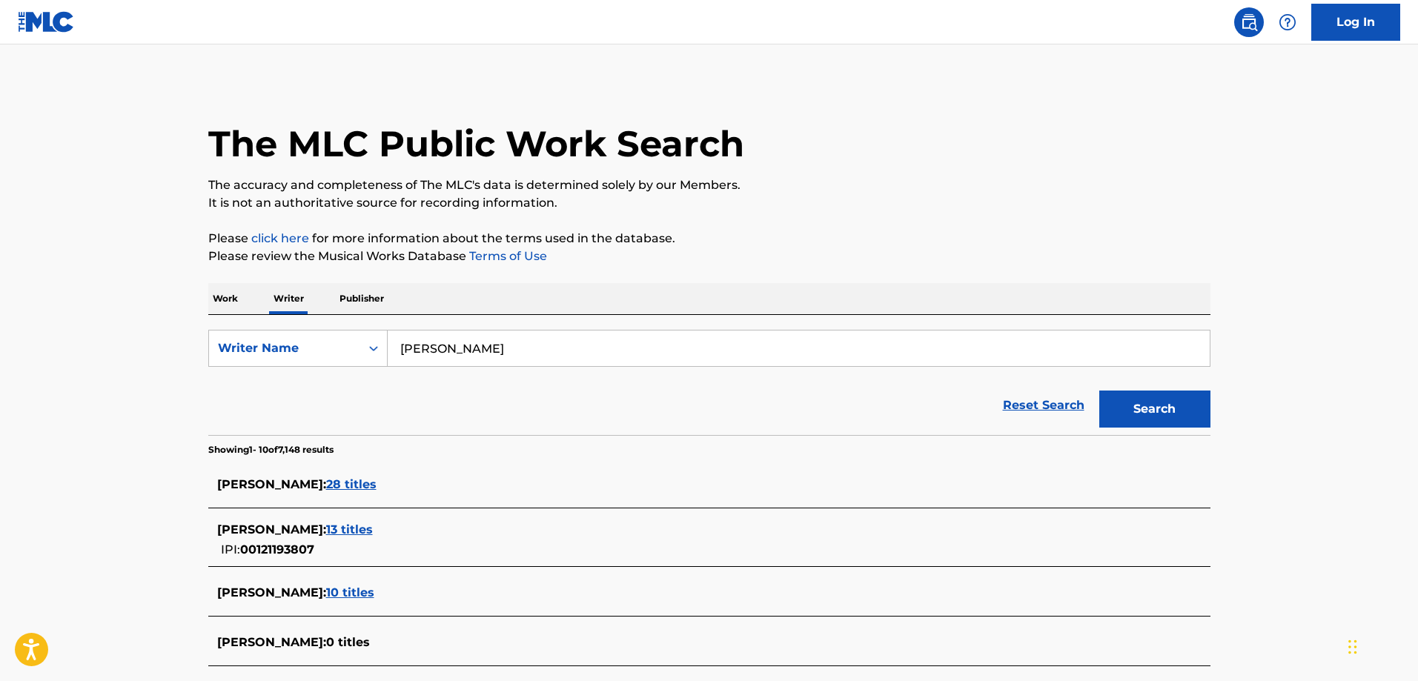
click at [357, 486] on span "28 titles" at bounding box center [351, 484] width 50 height 14
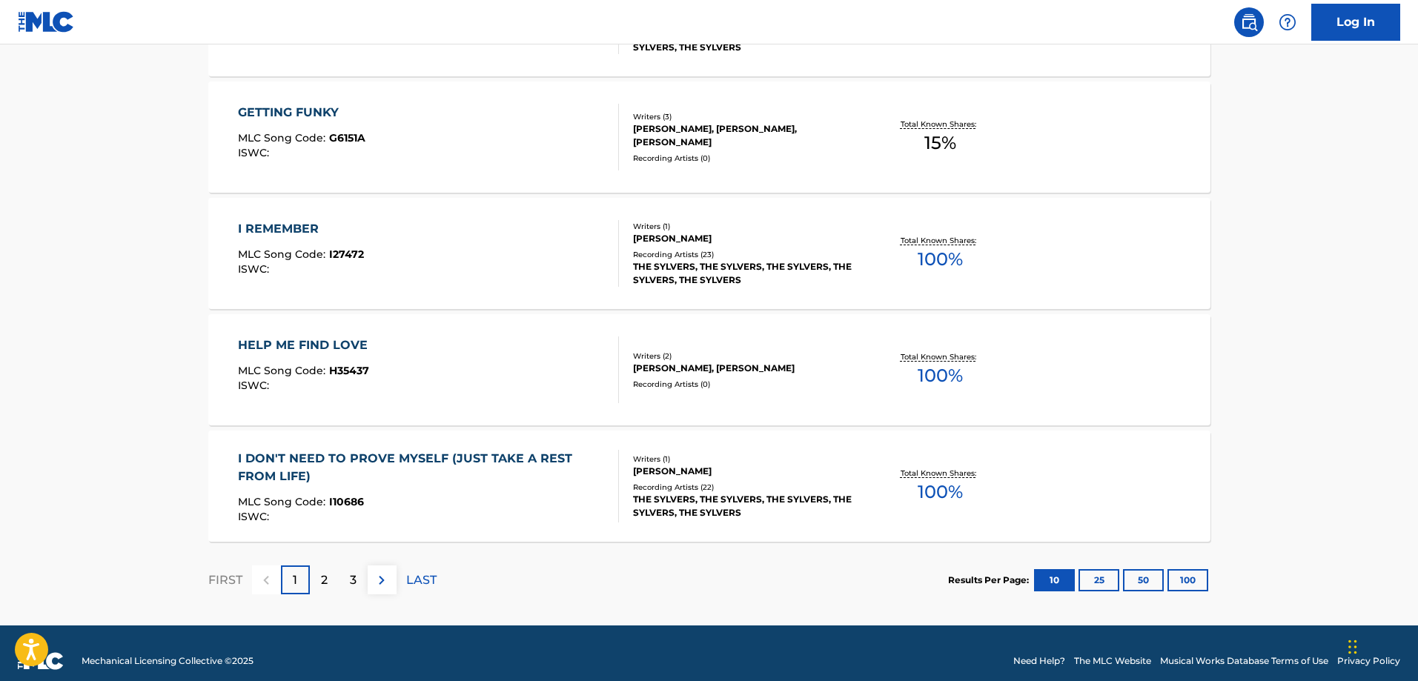
scroll to position [1134, 0]
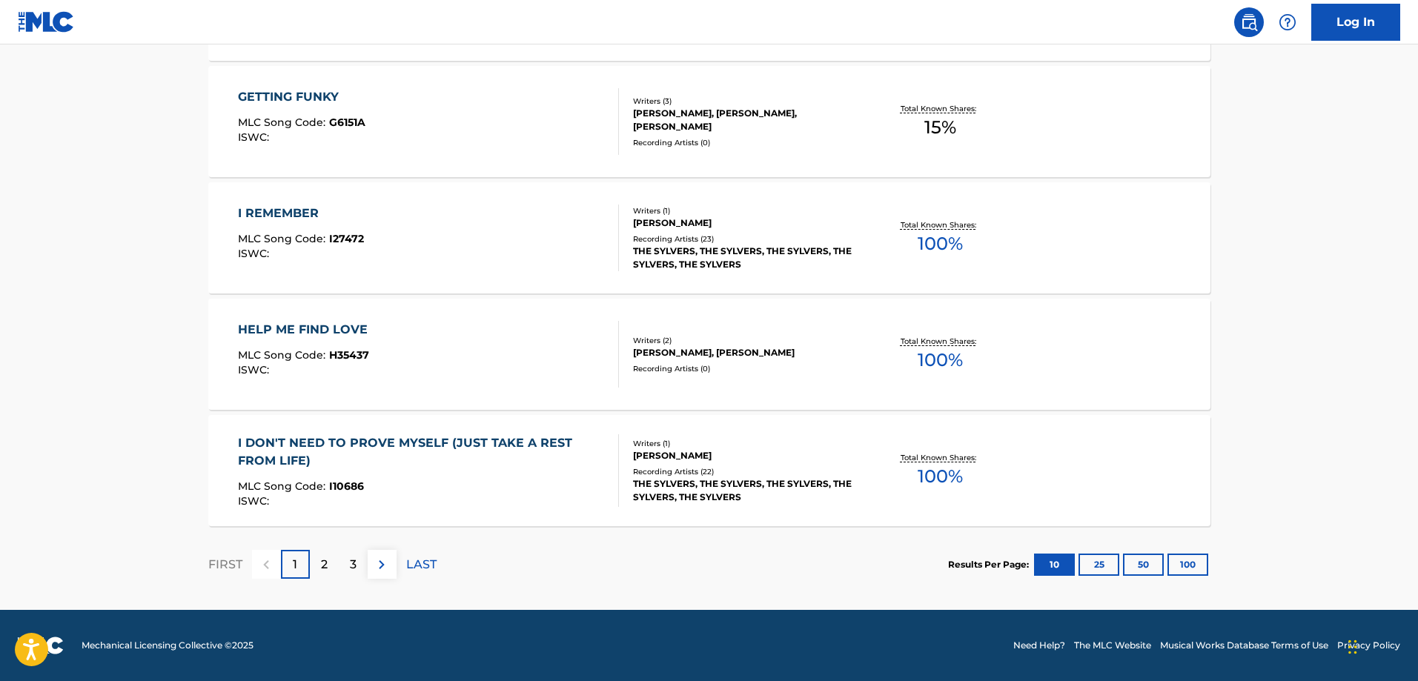
click at [324, 563] on p "2" at bounding box center [324, 565] width 7 height 18
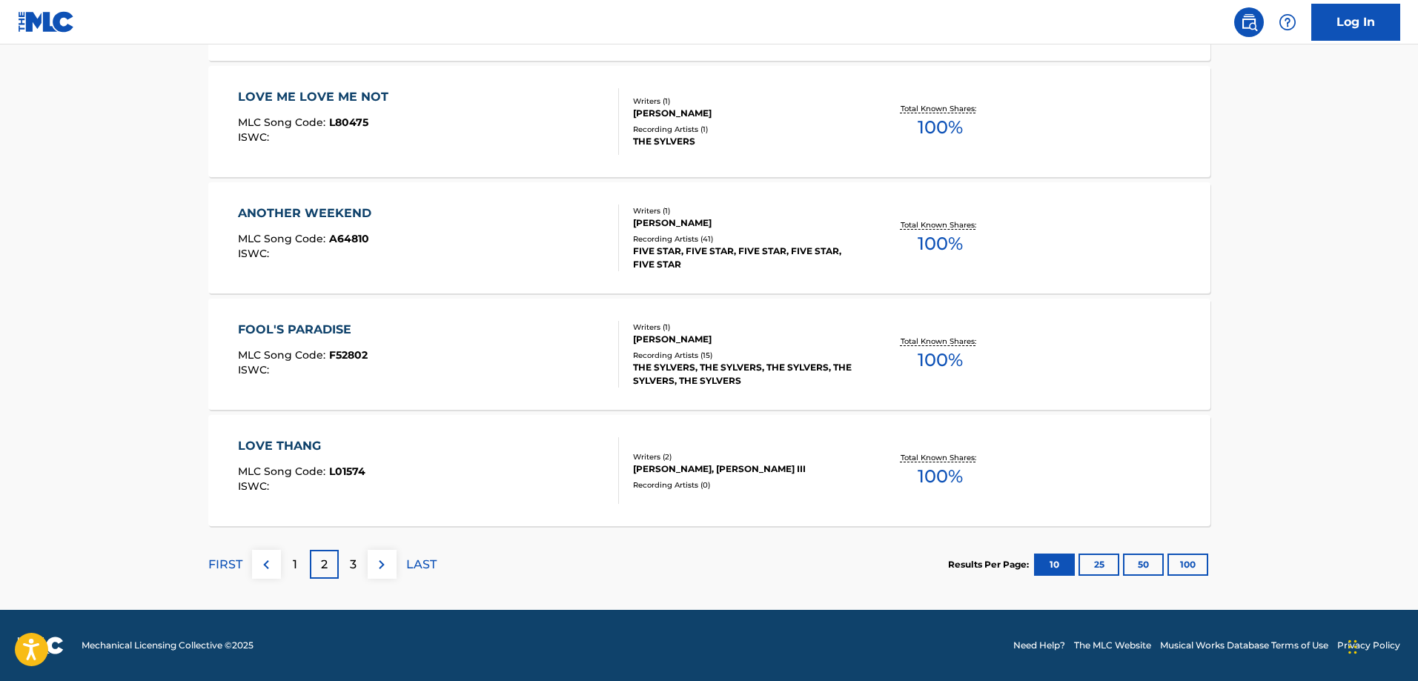
click at [351, 568] on p "3" at bounding box center [353, 565] width 7 height 18
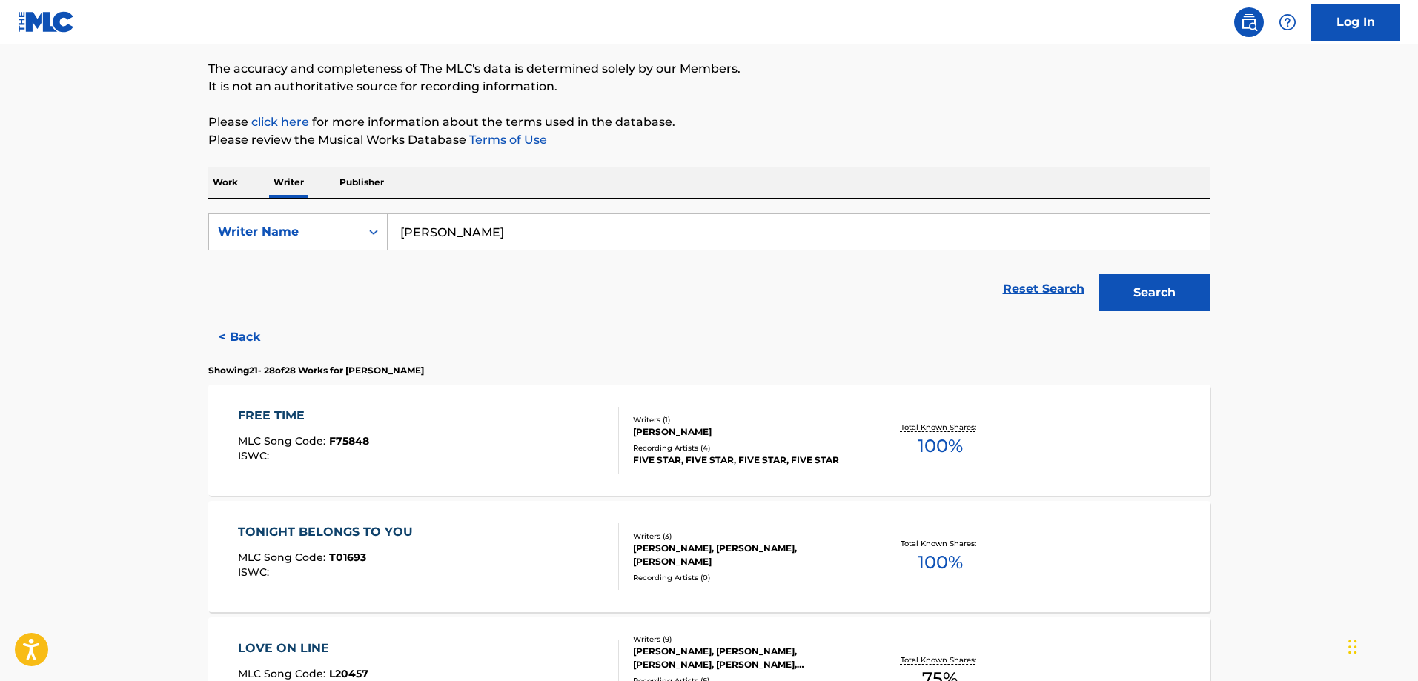
scroll to position [0, 0]
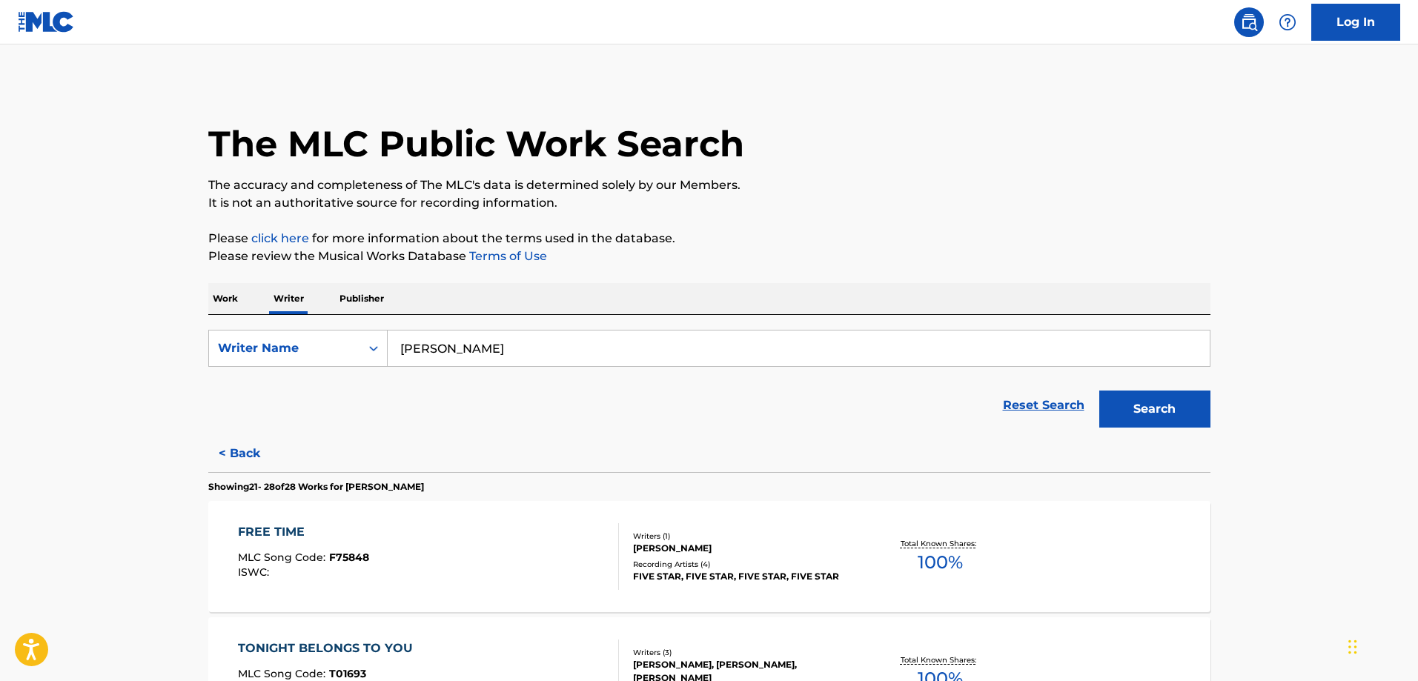
click at [245, 446] on button "< Back" at bounding box center [252, 453] width 89 height 37
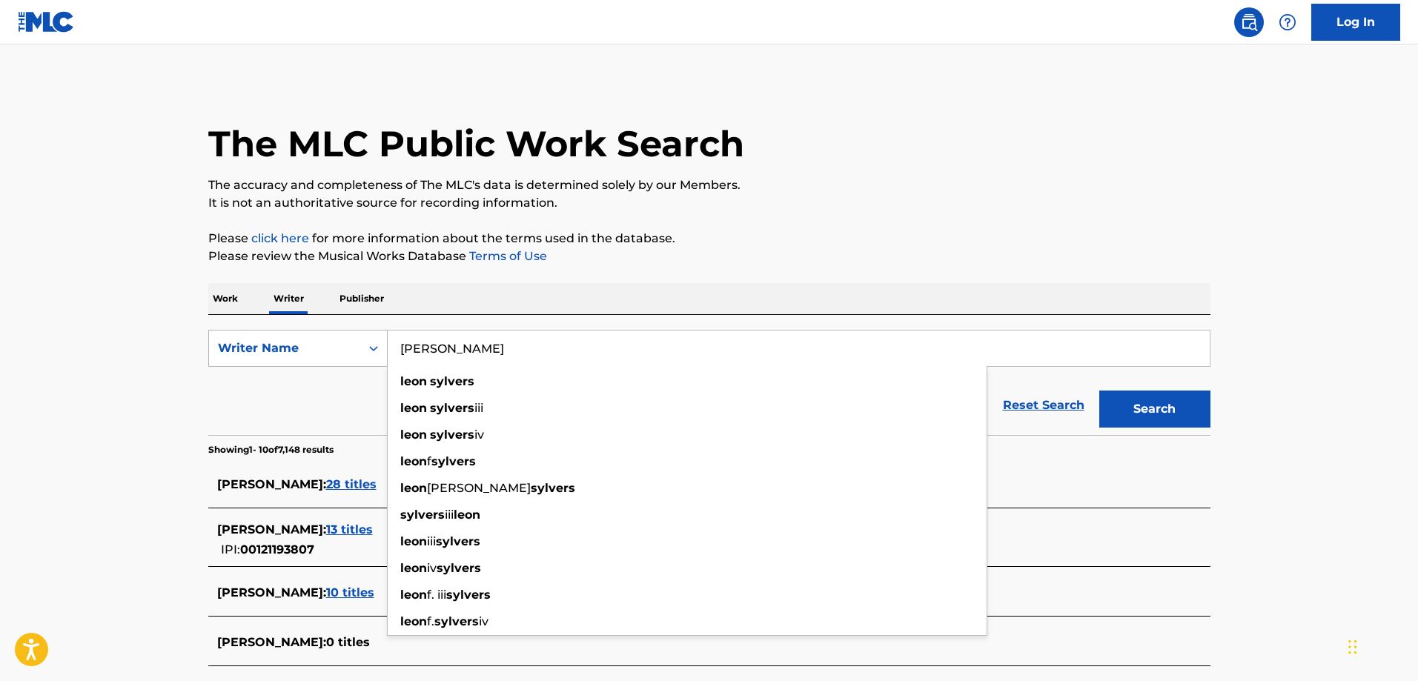
drag, startPoint x: 522, startPoint y: 348, endPoint x: 281, endPoint y: 363, distance: 241.4
click at [286, 368] on form "SearchWithCriteriaa0608190-8e19-4277-ab5a-b81c5f7674a3 Writer Name leon sylvers…" at bounding box center [709, 382] width 1002 height 105
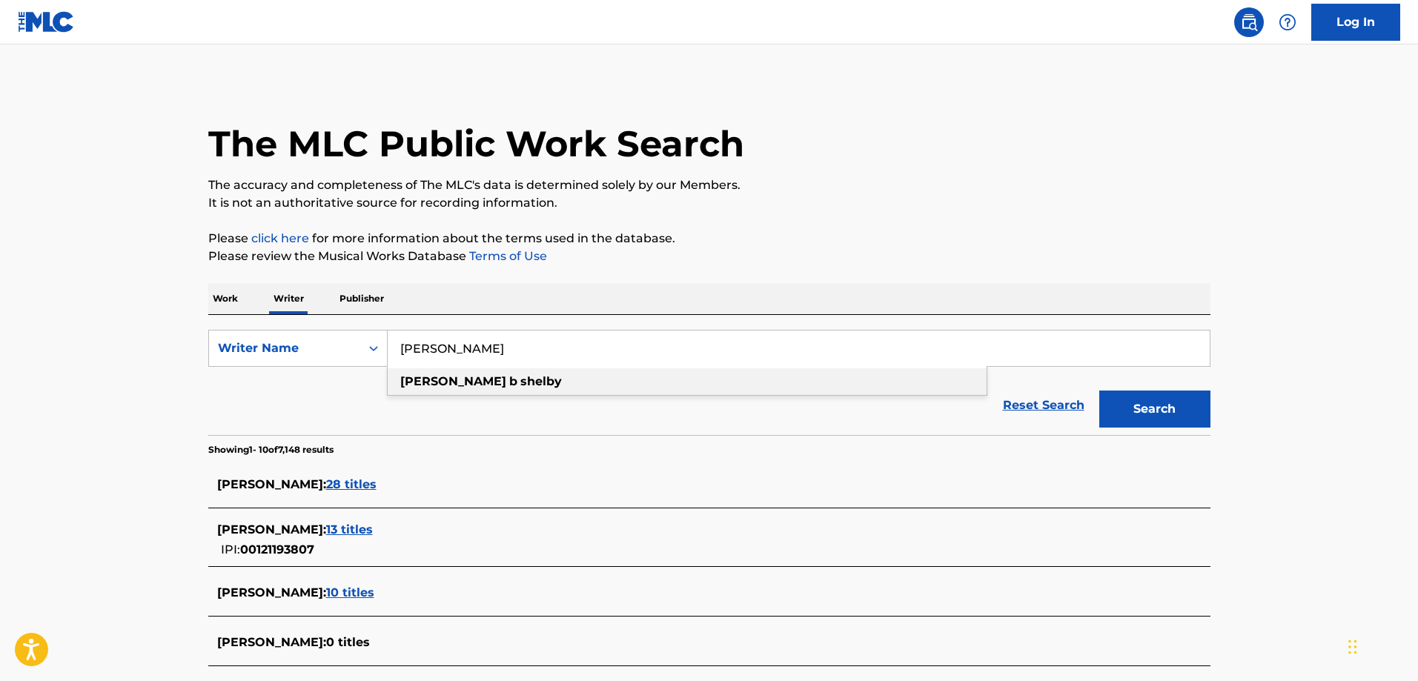
type input "william b shelby"
click at [423, 384] on strong "william" at bounding box center [453, 381] width 106 height 14
click at [1159, 420] on button "Search" at bounding box center [1154, 409] width 111 height 37
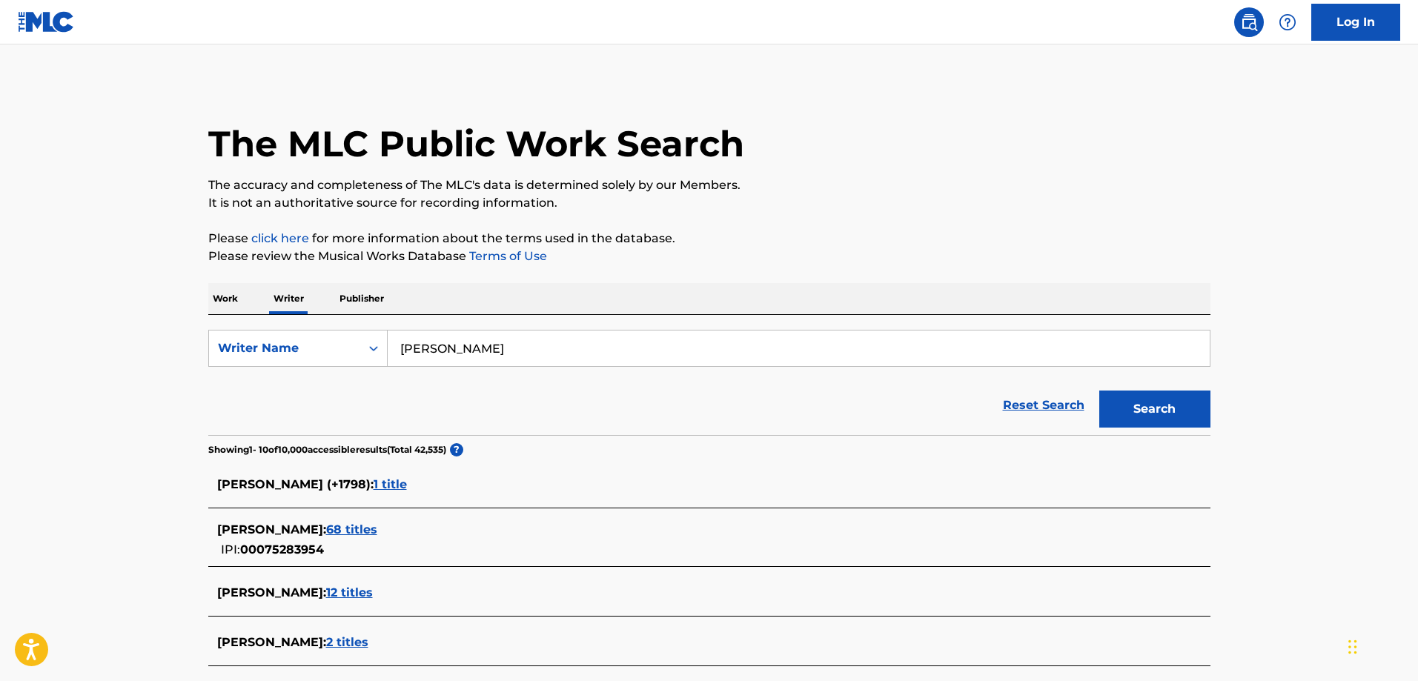
click at [365, 528] on span "68 titles" at bounding box center [351, 530] width 51 height 14
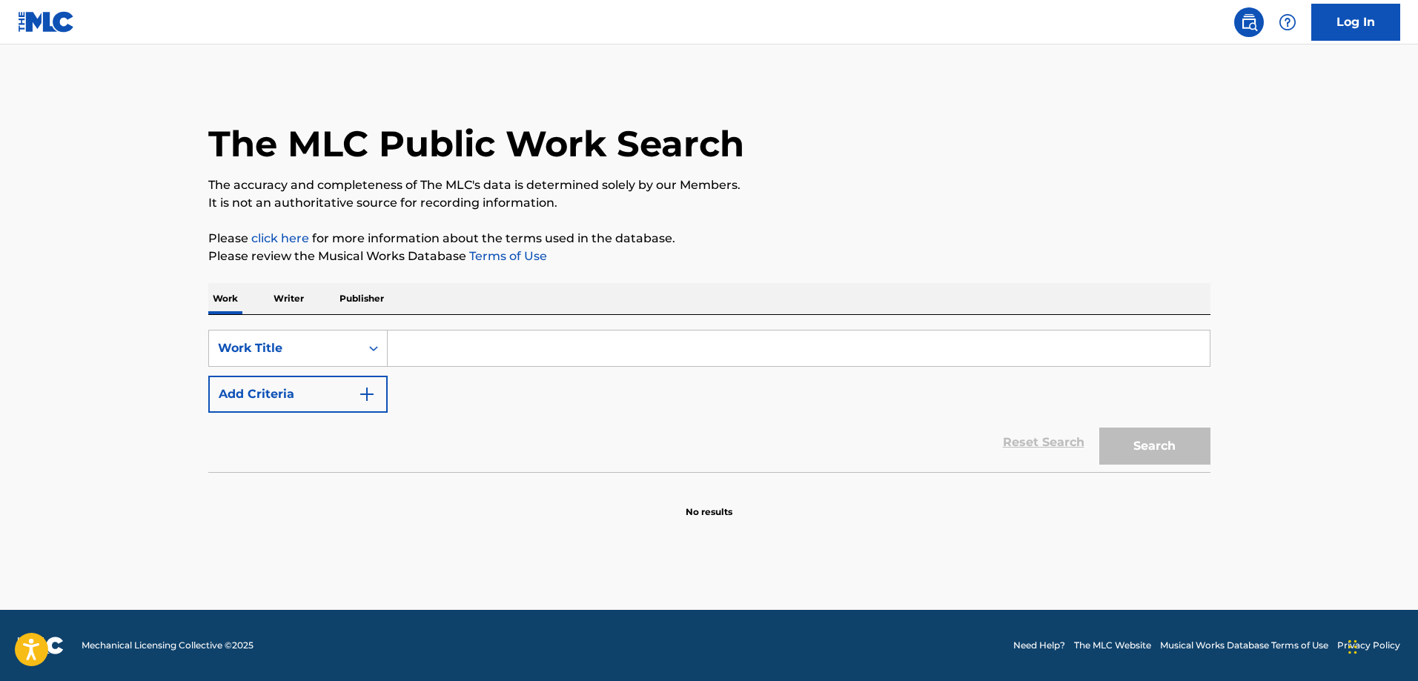
click at [531, 332] on input "Search Form" at bounding box center [799, 349] width 822 height 36
click at [1099, 428] on button "Search" at bounding box center [1154, 446] width 111 height 37
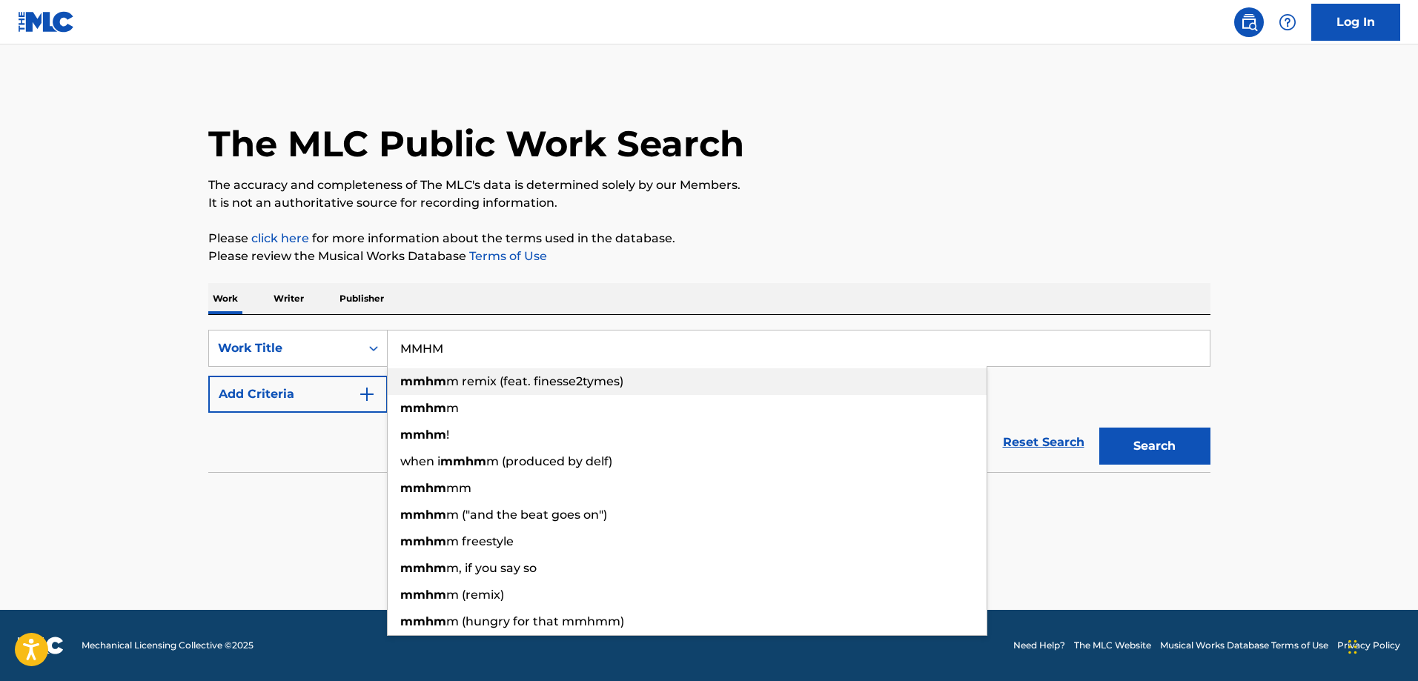
click at [526, 389] on div "mmhm m remix (feat. finesse2tymes)" at bounding box center [687, 381] width 599 height 27
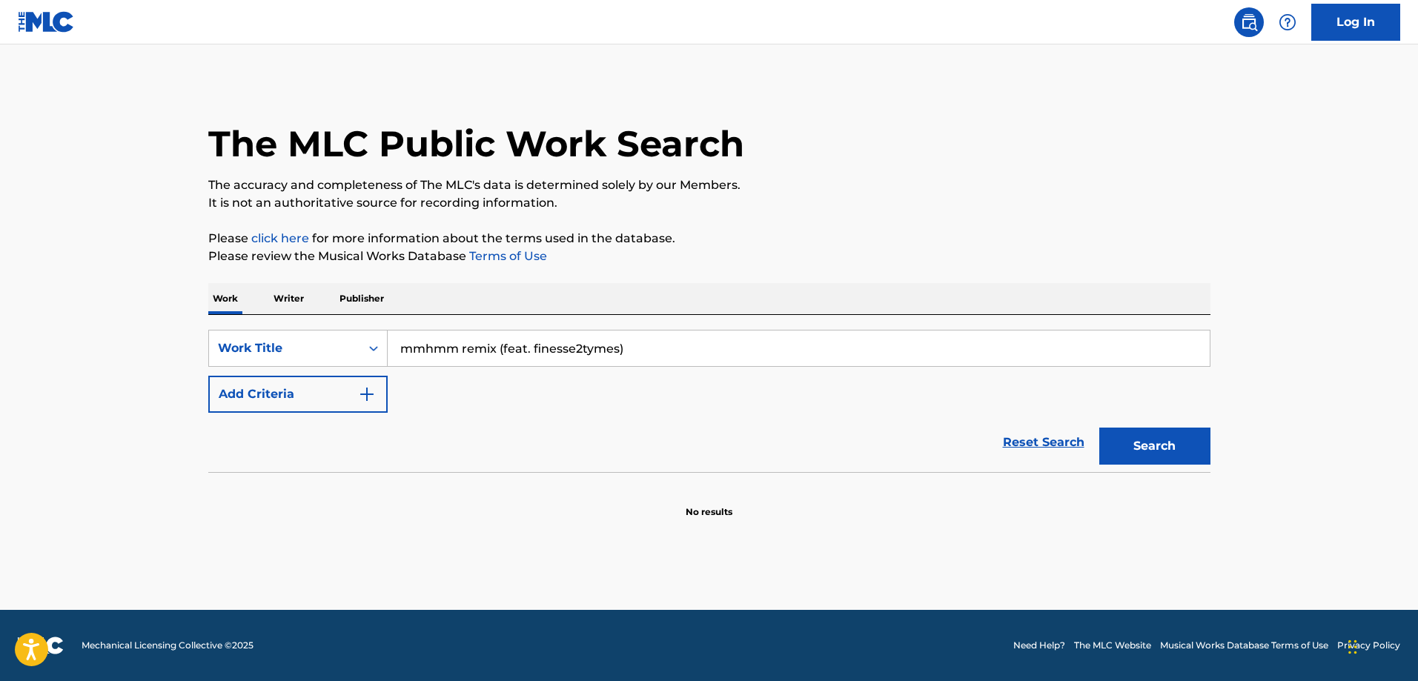
click at [1171, 435] on button "Search" at bounding box center [1154, 446] width 111 height 37
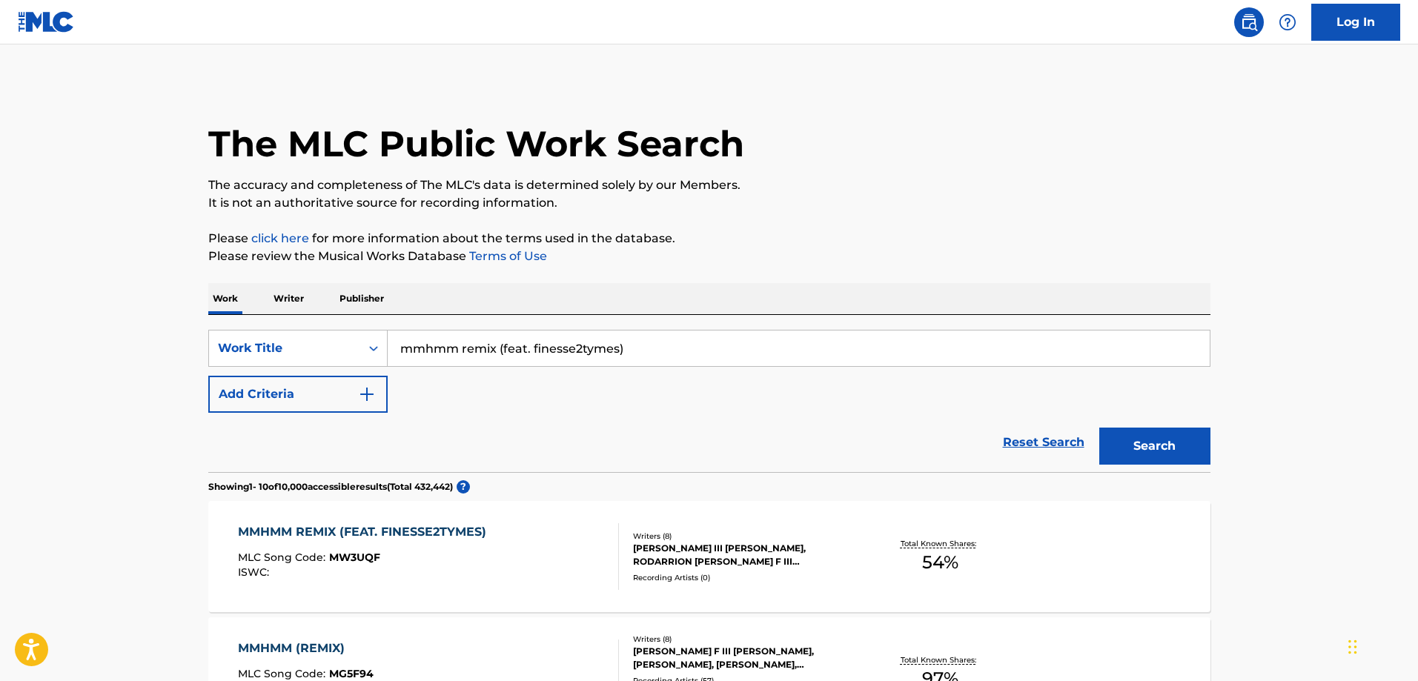
click at [683, 360] on input "mmhmm remix (feat. finesse2tymes)" at bounding box center [799, 349] width 822 height 36
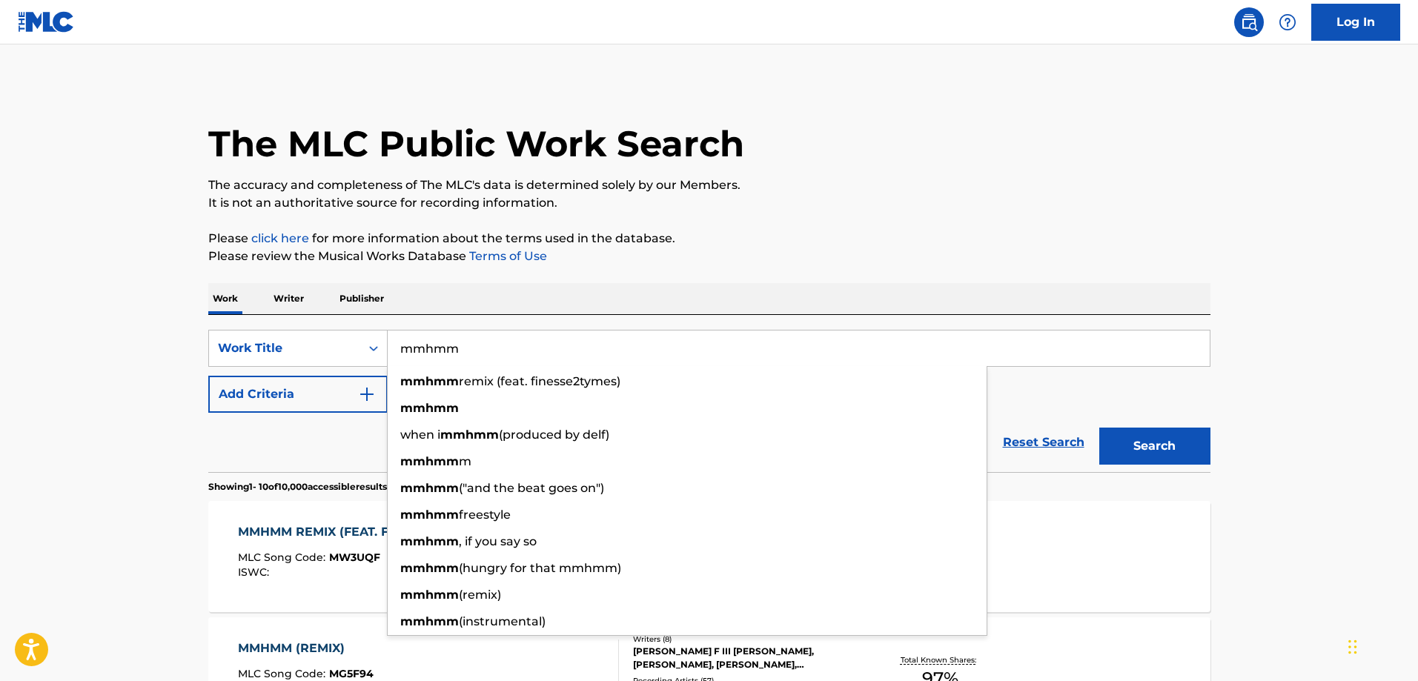
type input "mmhmm"
click at [1099, 428] on button "Search" at bounding box center [1154, 446] width 111 height 37
